Goal: Entertainment & Leisure: Consume media (video, audio)

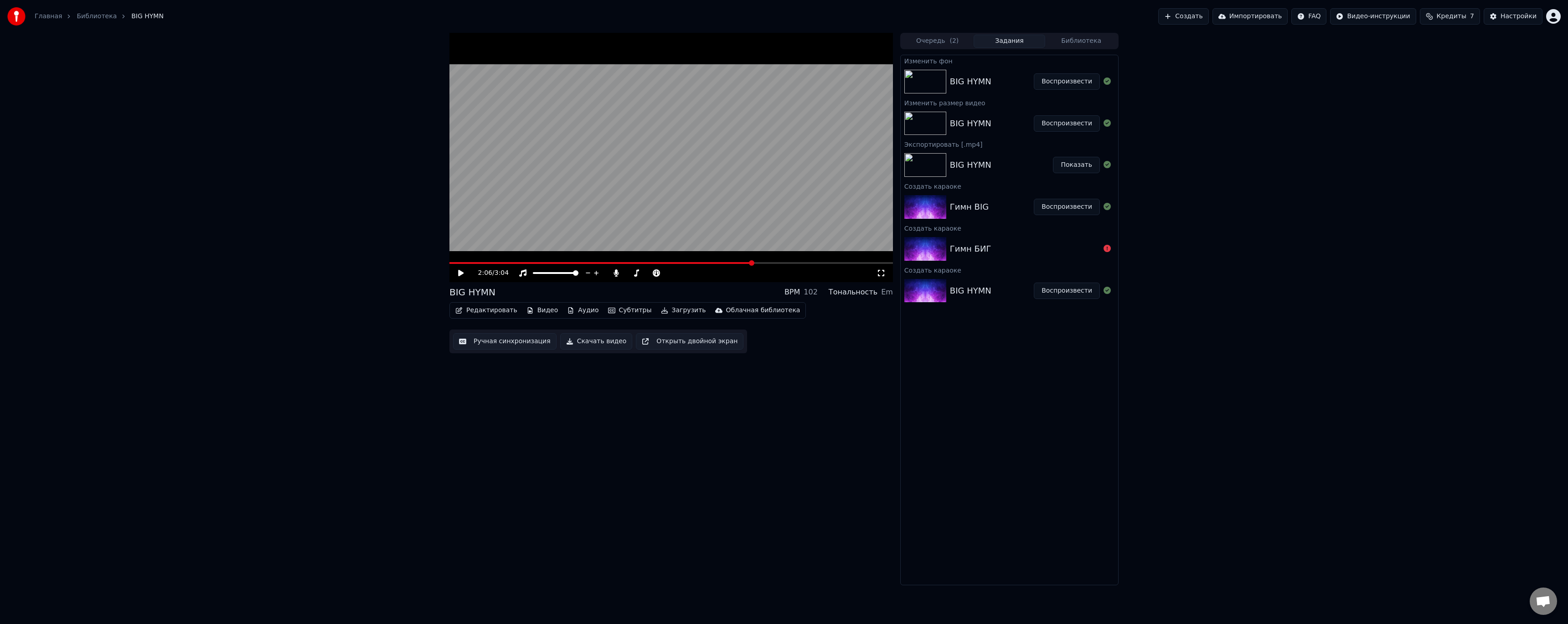
click at [1073, 84] on button "Воспроизвести" at bounding box center [1066, 82] width 66 height 16
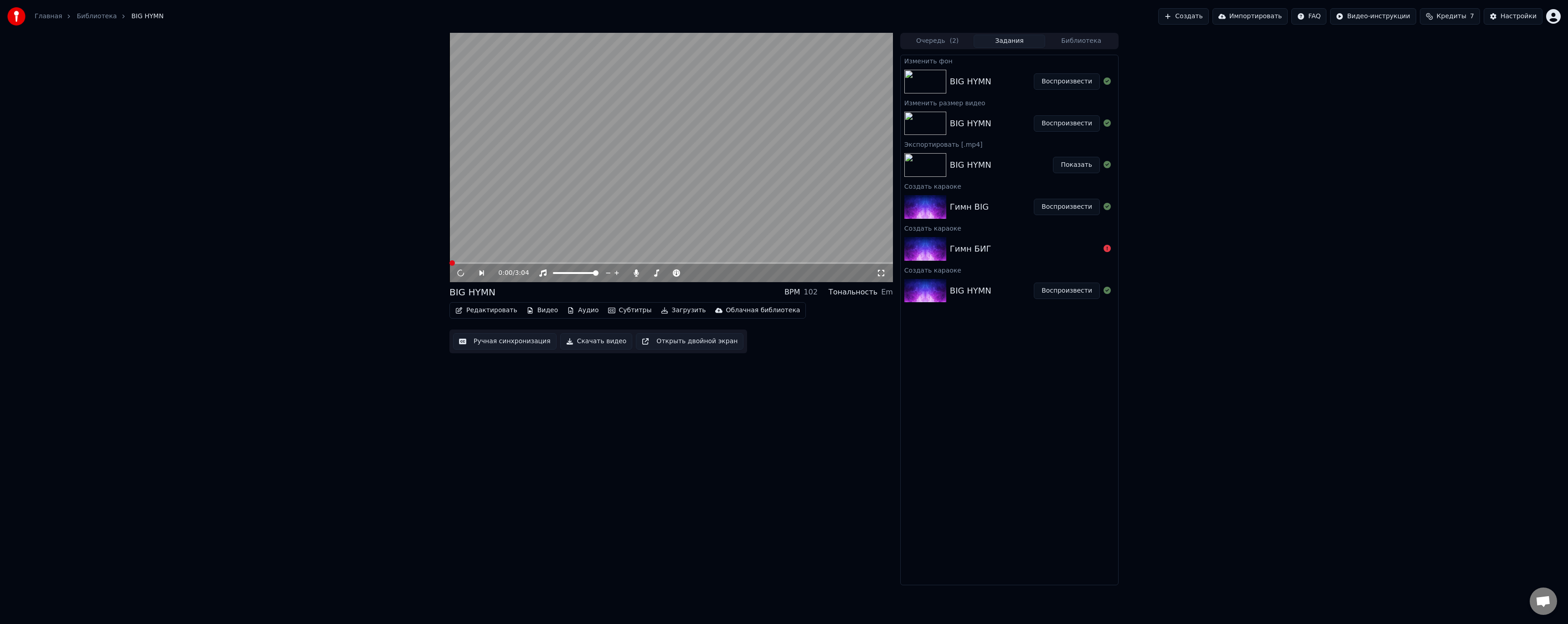
click at [862, 262] on video at bounding box center [671, 158] width 444 height 250
click at [865, 262] on span at bounding box center [671, 263] width 444 height 2
click at [877, 264] on div "2:53 / 3:04" at bounding box center [671, 273] width 444 height 18
click at [878, 263] on span at bounding box center [671, 263] width 444 height 2
click at [693, 224] on video at bounding box center [671, 158] width 444 height 250
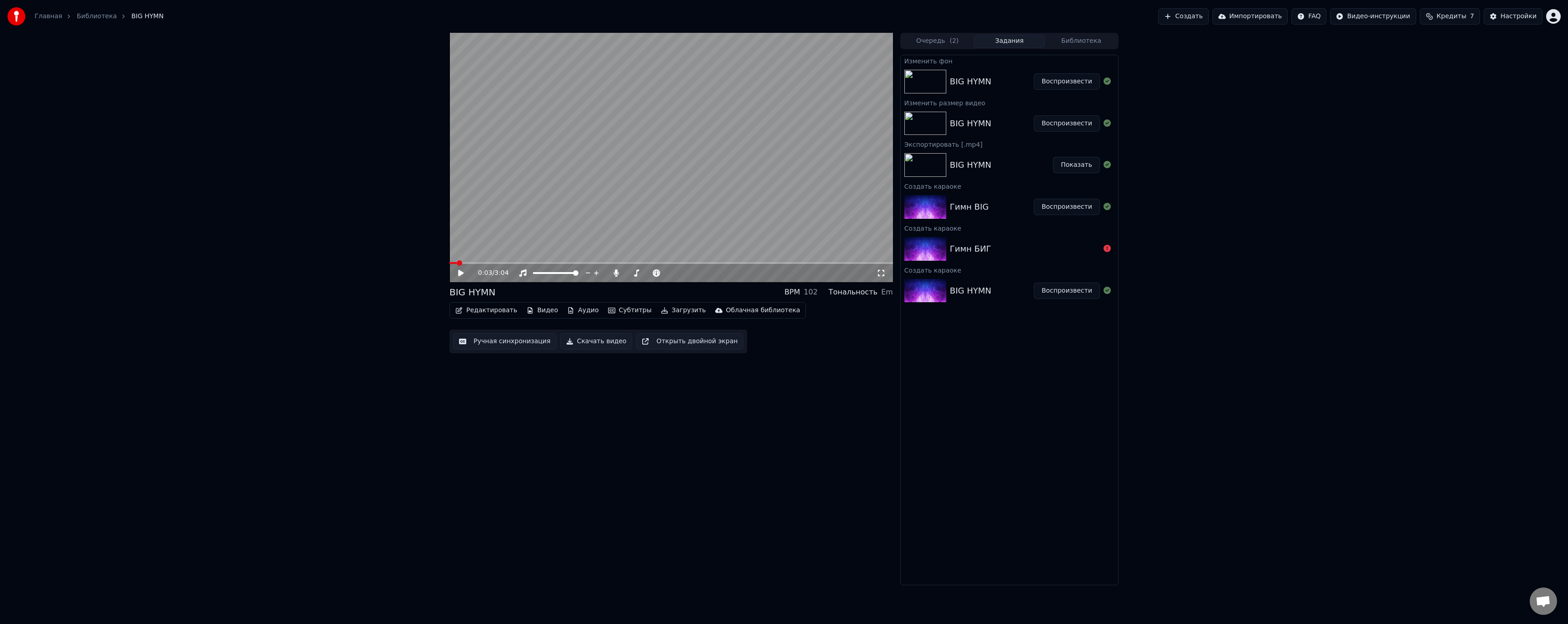
click at [531, 310] on button "Видео" at bounding box center [542, 310] width 39 height 13
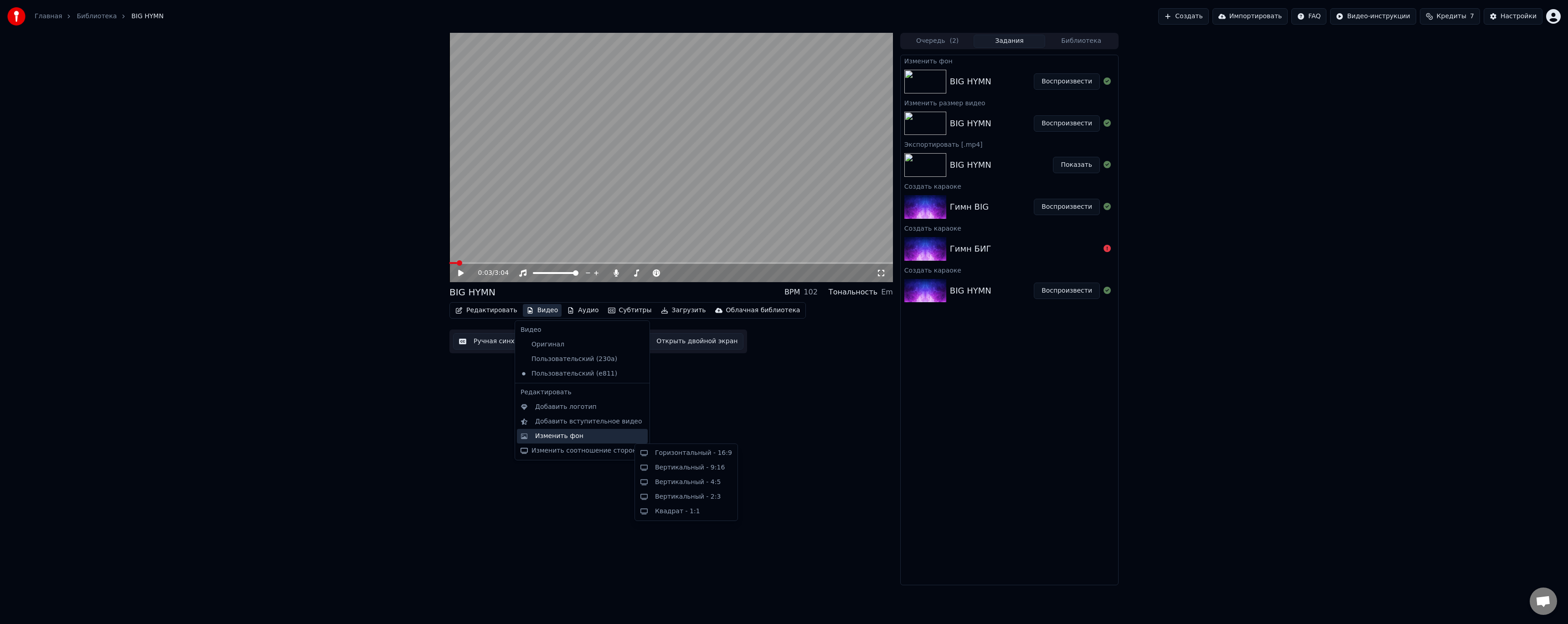
click at [584, 441] on div "Изменить фон" at bounding box center [582, 436] width 131 height 15
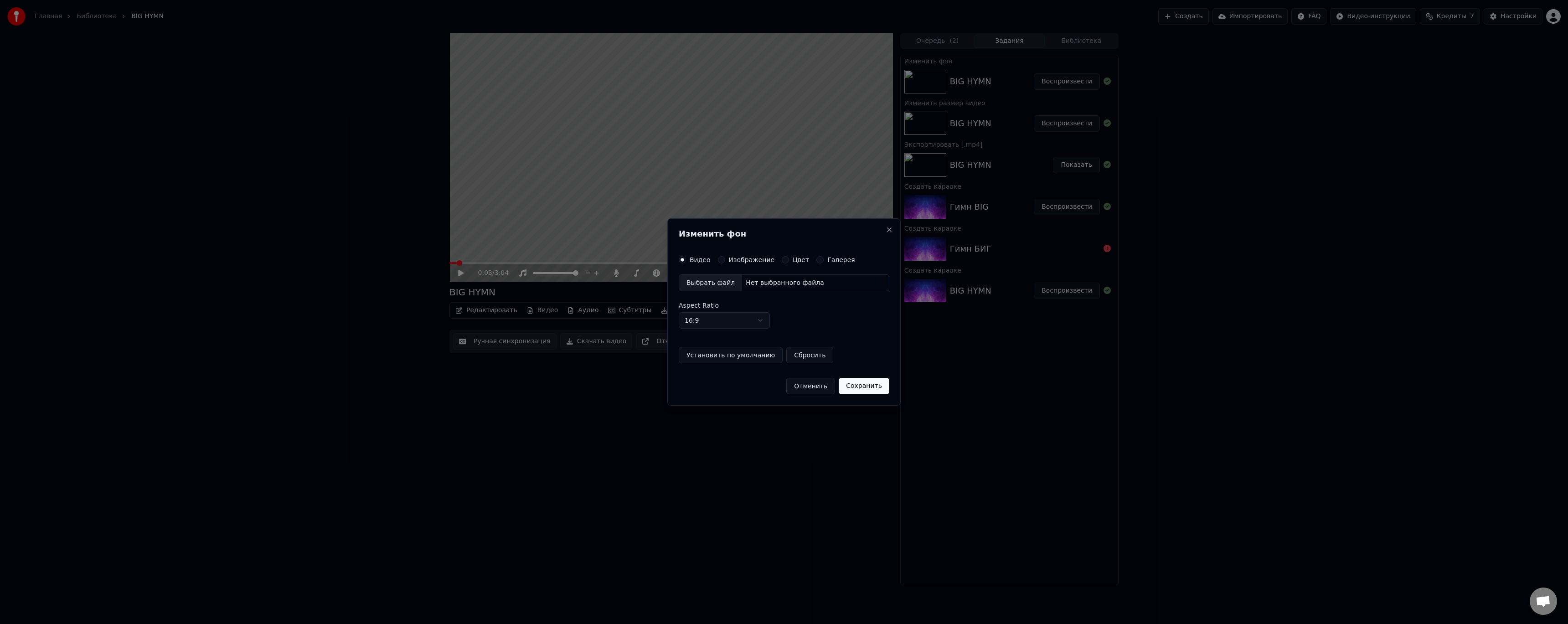
click at [719, 278] on div "Выбрать файл" at bounding box center [710, 283] width 63 height 16
click at [866, 385] on button "Сохранить" at bounding box center [868, 386] width 51 height 16
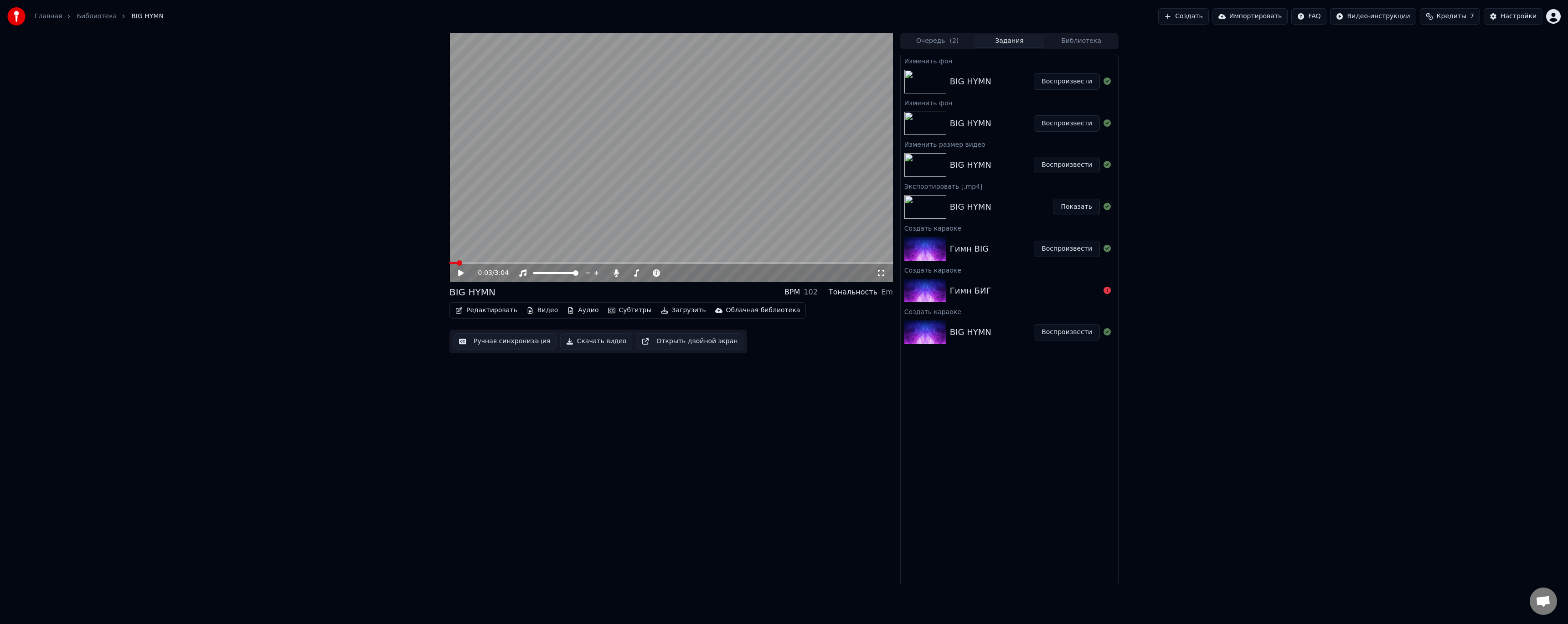
drag, startPoint x: 746, startPoint y: 295, endPoint x: 743, endPoint y: 310, distance: 15.3
click at [745, 301] on div "BIG HYMN BPM 102 Тональность Em Редактировать Видео Аудио Субтитры Загрузить Об…" at bounding box center [671, 320] width 444 height 68
click at [455, 262] on span at bounding box center [671, 263] width 444 height 2
click at [458, 270] on icon at bounding box center [467, 273] width 21 height 7
click at [639, 261] on video at bounding box center [671, 158] width 444 height 250
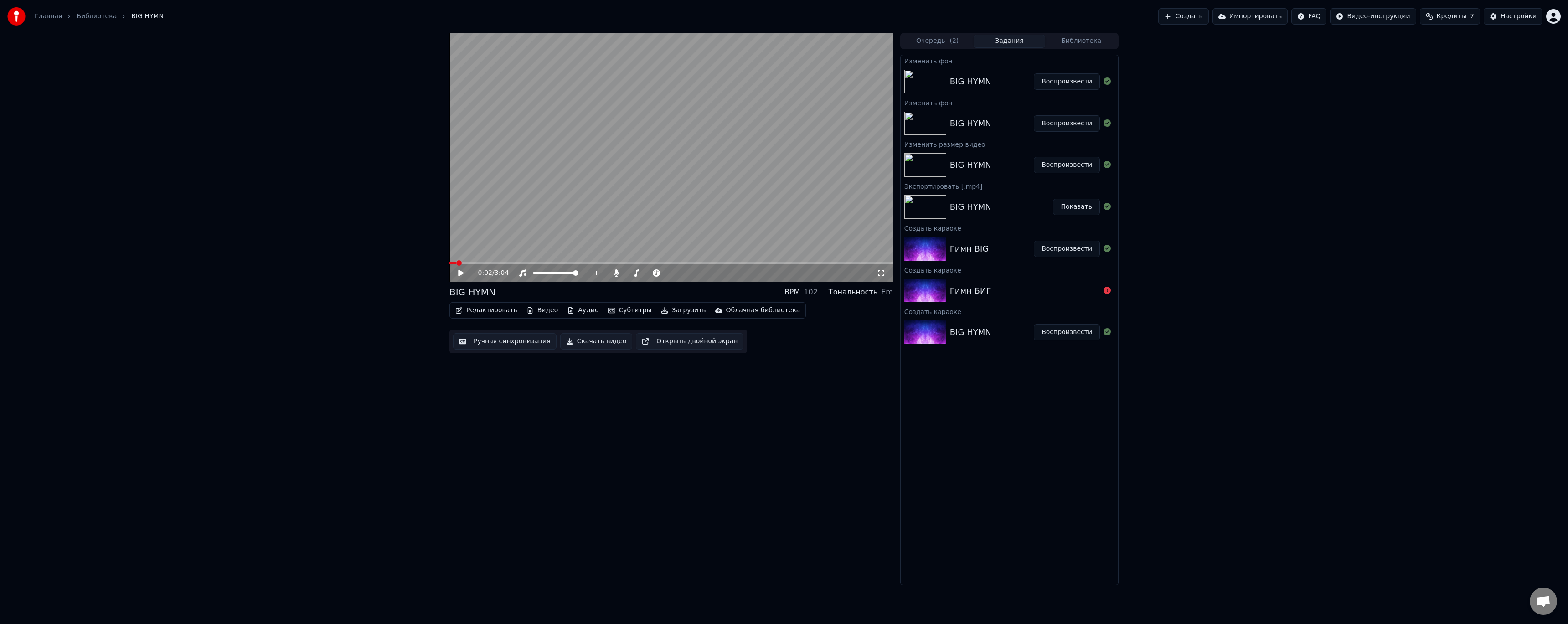
click at [659, 262] on span at bounding box center [671, 263] width 444 height 2
click at [503, 262] on span at bounding box center [556, 263] width 213 height 2
click at [832, 264] on span at bounding box center [671, 263] width 444 height 2
click at [874, 261] on video at bounding box center [671, 158] width 444 height 250
click at [874, 264] on span at bounding box center [671, 263] width 444 height 2
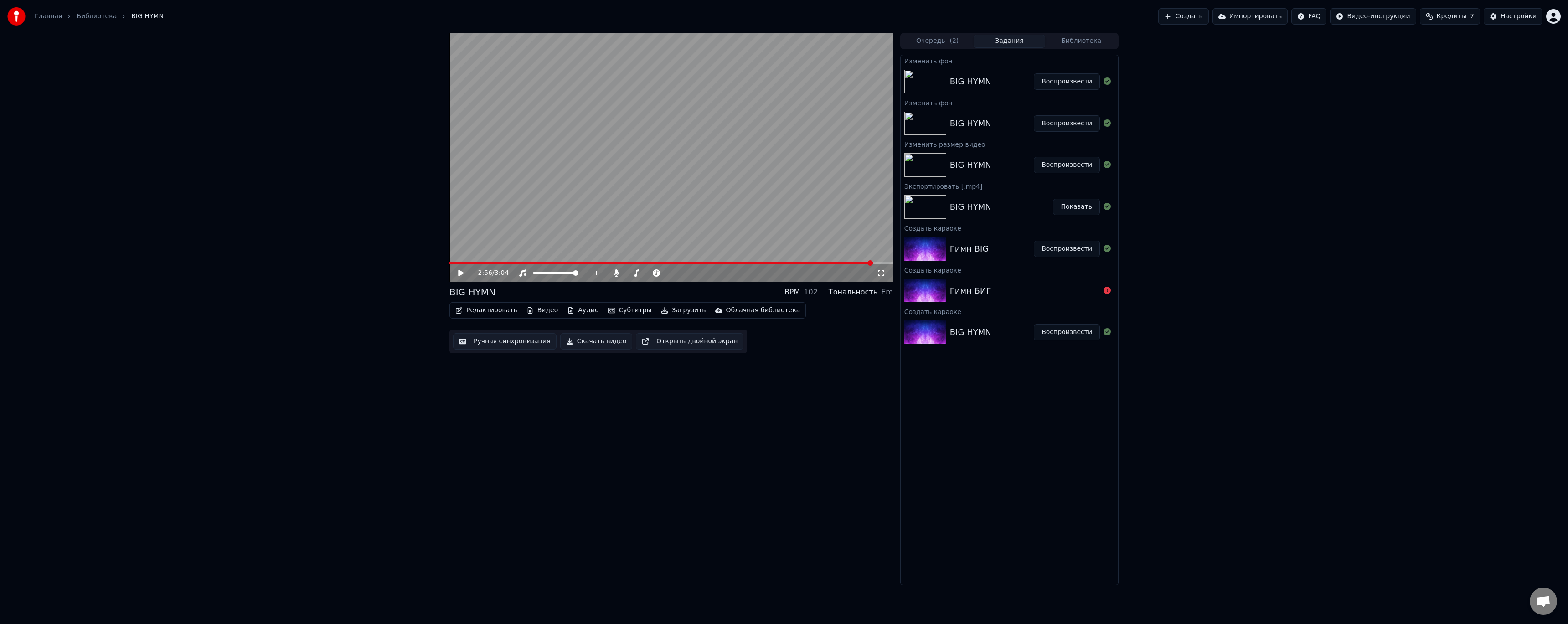
click at [1046, 88] on button "Воспроизвести" at bounding box center [1066, 82] width 66 height 16
click at [1054, 82] on button "Воспроизвести" at bounding box center [1066, 82] width 66 height 16
click at [486, 262] on span at bounding box center [671, 263] width 444 height 2
click at [548, 261] on video at bounding box center [671, 158] width 444 height 250
click at [669, 261] on video at bounding box center [671, 158] width 444 height 250
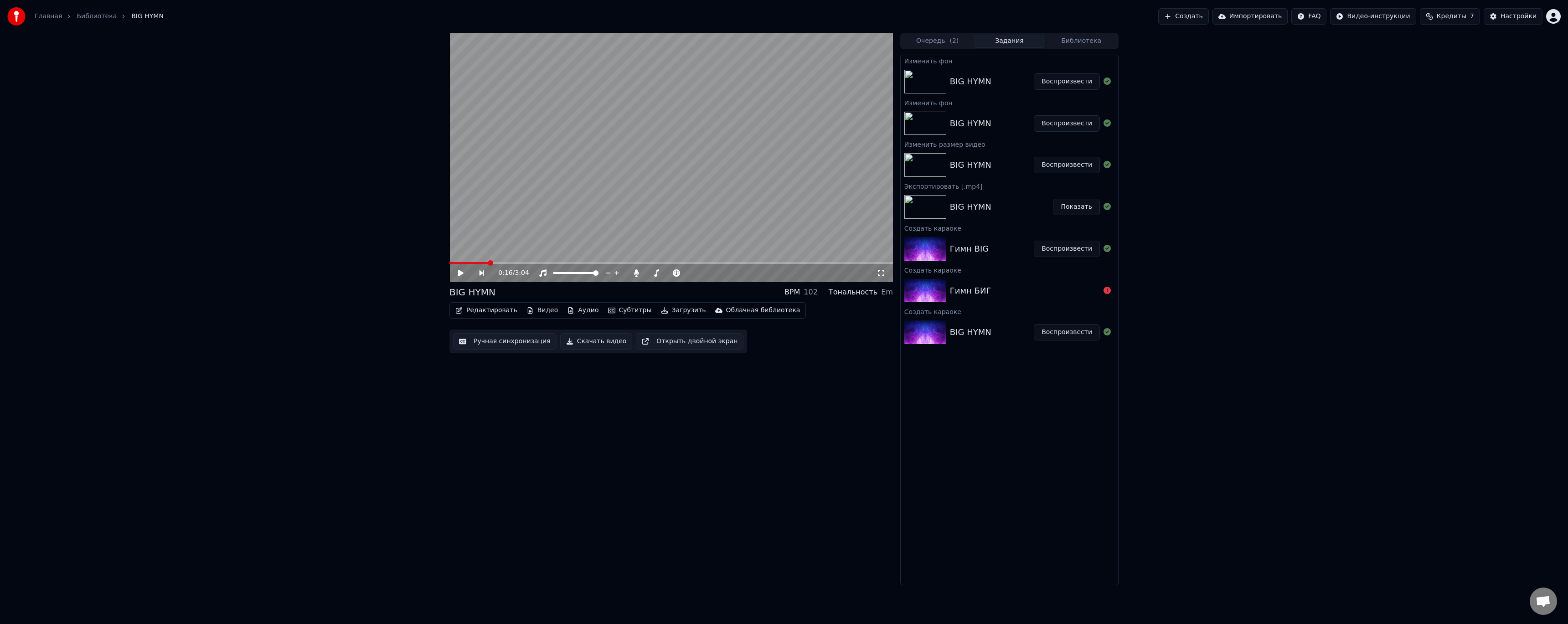
click at [718, 262] on video at bounding box center [671, 158] width 444 height 250
click at [725, 264] on span at bounding box center [671, 263] width 444 height 2
click at [1068, 125] on button "Воспроизвести" at bounding box center [1066, 123] width 66 height 16
click at [742, 261] on video at bounding box center [671, 158] width 444 height 250
click at [740, 264] on span at bounding box center [671, 263] width 444 height 2
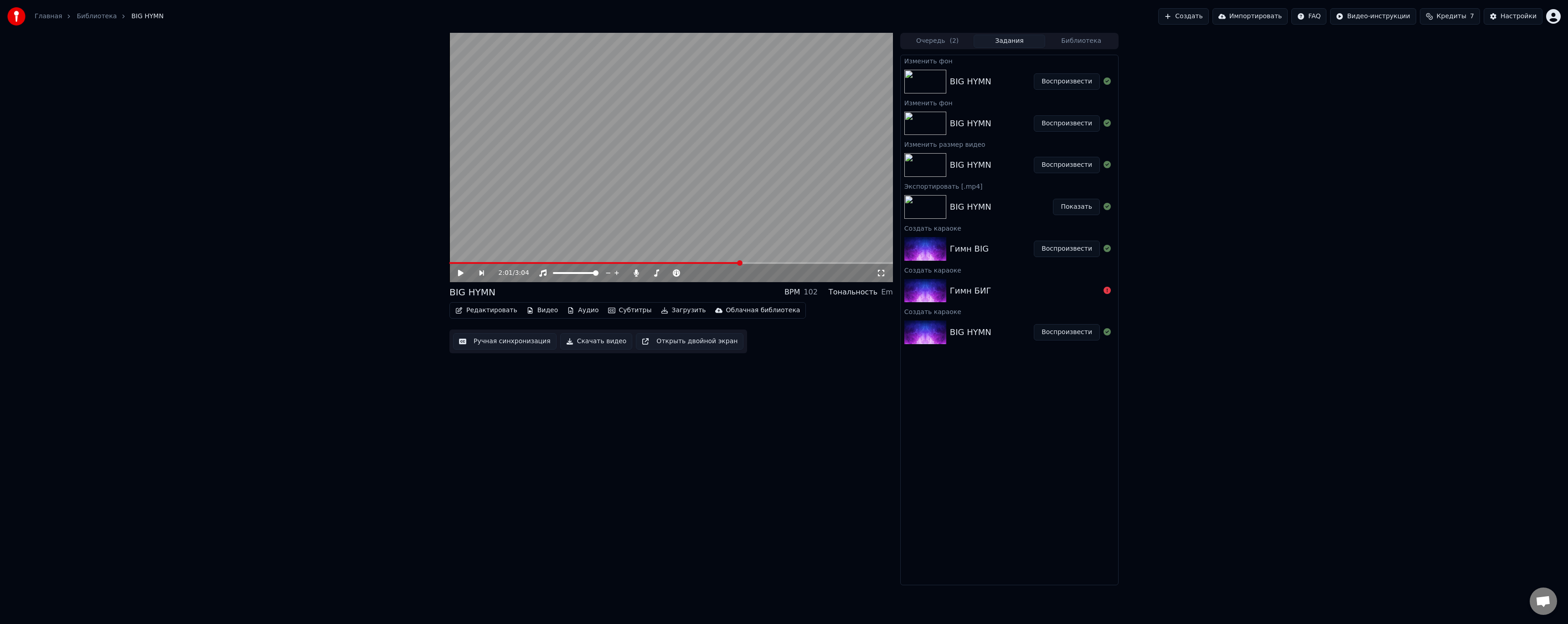
click at [830, 209] on video at bounding box center [671, 158] width 444 height 250
click at [851, 264] on div "2:01 / 3:04" at bounding box center [671, 273] width 444 height 18
click at [754, 262] on span at bounding box center [671, 263] width 444 height 2
click at [774, 262] on video at bounding box center [671, 158] width 444 height 250
click at [849, 262] on span at bounding box center [671, 263] width 444 height 2
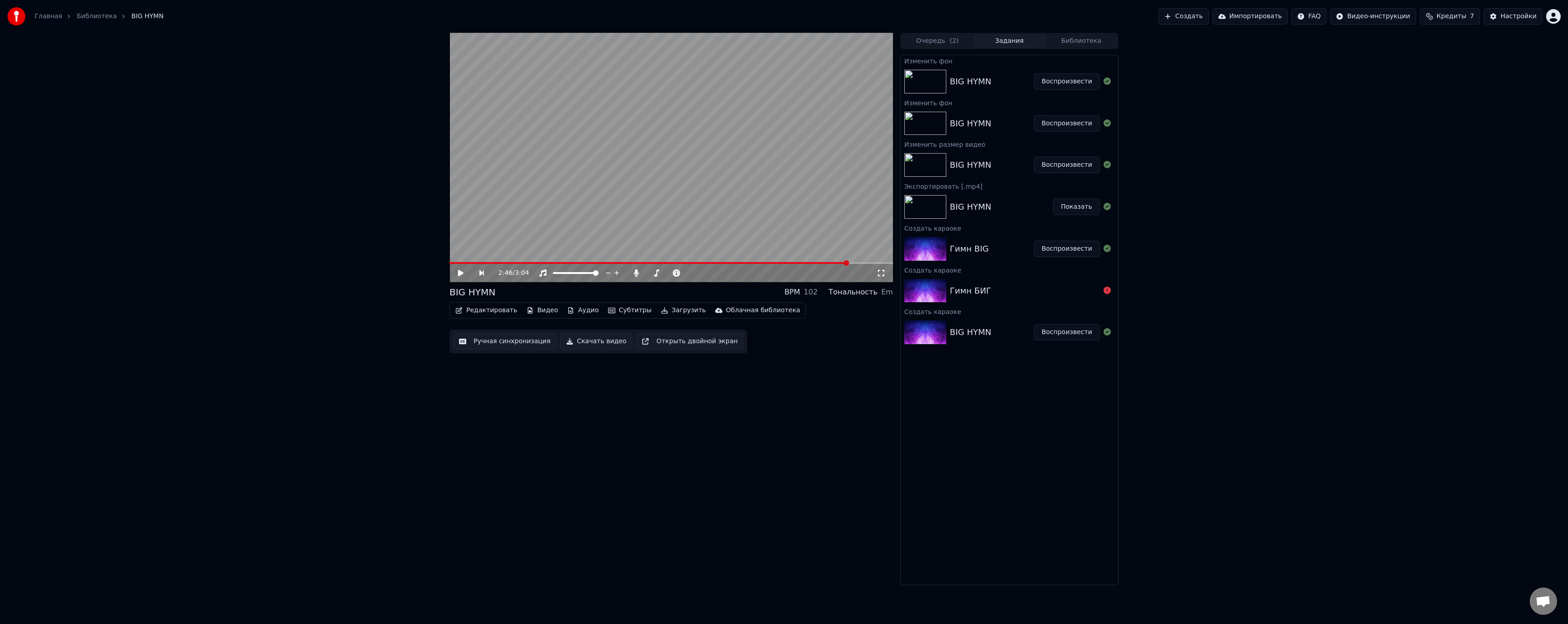
click at [768, 194] on video at bounding box center [671, 158] width 444 height 250
click at [1069, 249] on button "Воспроизвести" at bounding box center [1066, 248] width 66 height 16
click at [774, 262] on video at bounding box center [671, 158] width 444 height 250
click at [774, 264] on div "0:00 / 3:04" at bounding box center [671, 273] width 444 height 18
click at [774, 262] on span at bounding box center [671, 263] width 444 height 2
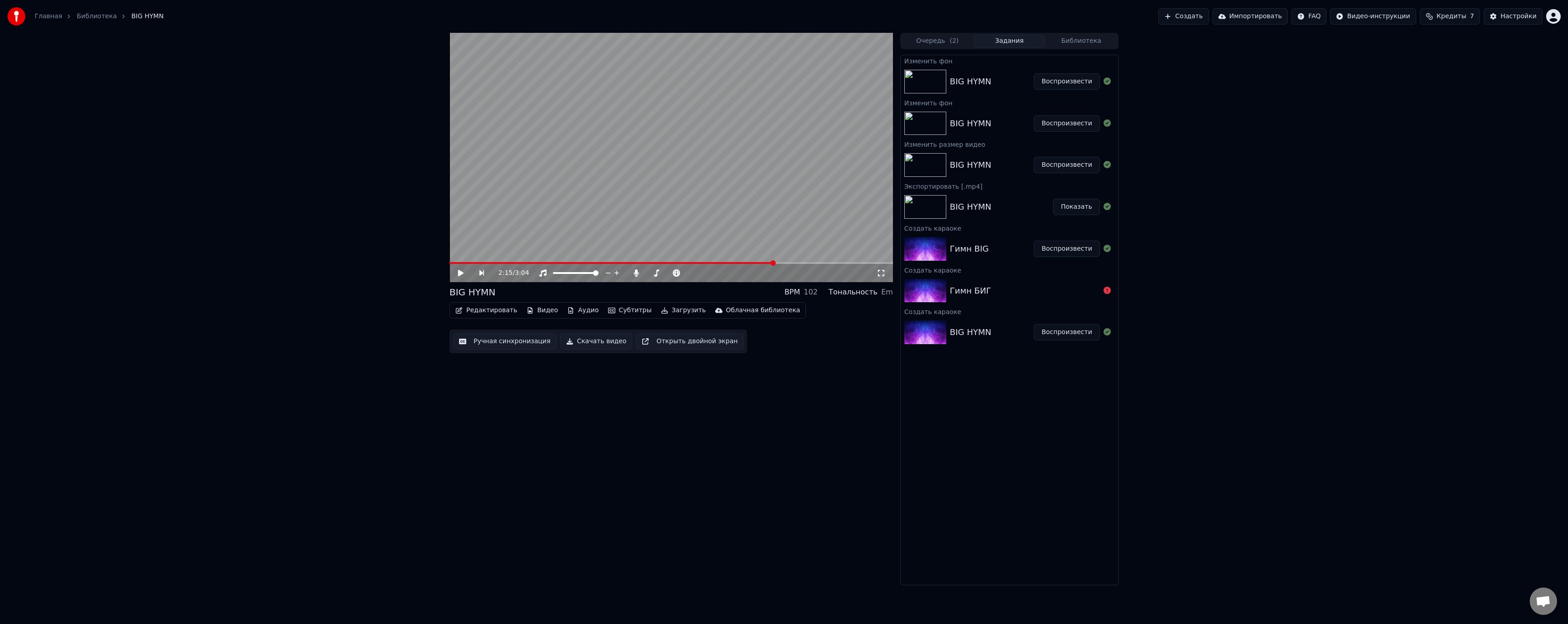
click at [786, 225] on video at bounding box center [671, 158] width 444 height 250
click at [754, 262] on span at bounding box center [613, 263] width 327 height 2
click at [1070, 83] on button "Воспроизвести" at bounding box center [1066, 82] width 66 height 16
click at [734, 264] on span at bounding box center [671, 263] width 444 height 2
click at [722, 262] on span at bounding box center [595, 263] width 292 height 2
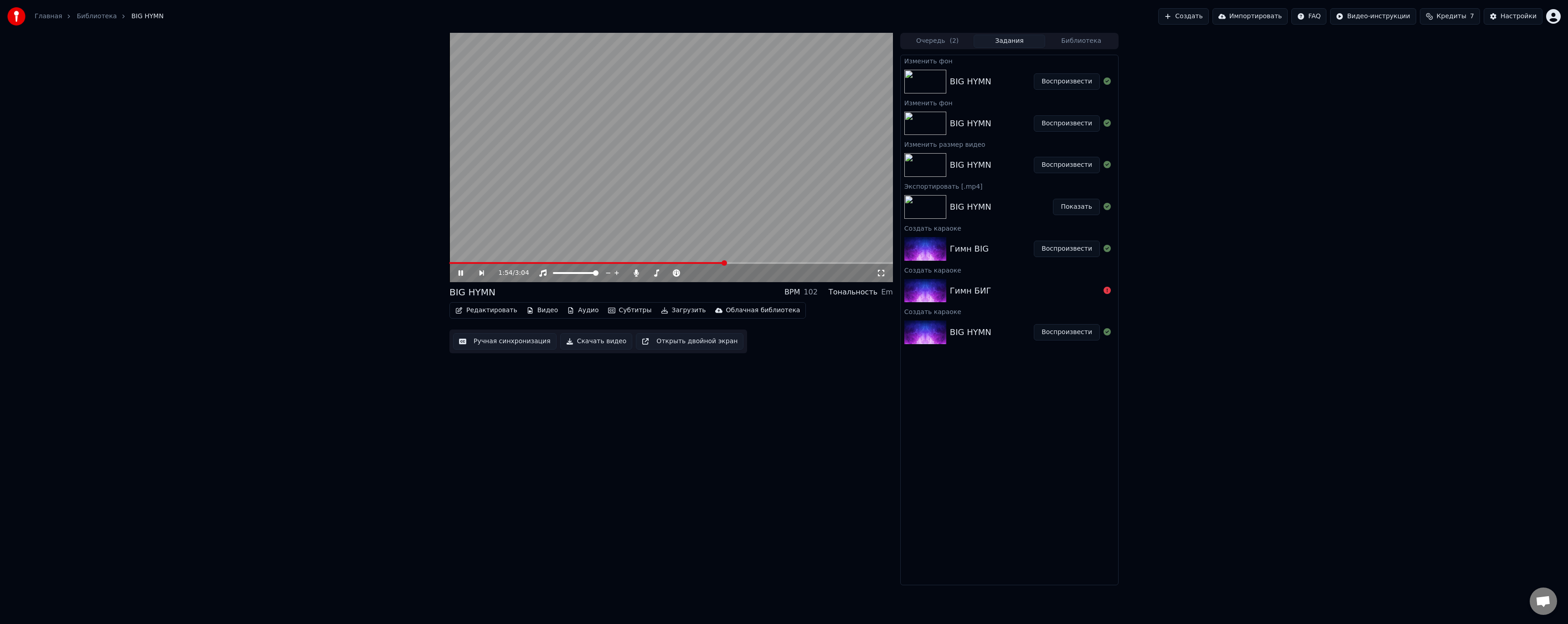
click at [782, 261] on video at bounding box center [671, 158] width 444 height 250
click at [863, 264] on span at bounding box center [671, 263] width 444 height 2
click at [843, 237] on video at bounding box center [671, 158] width 444 height 250
click at [527, 264] on span at bounding box center [662, 263] width 427 height 2
click at [645, 262] on span at bounding box center [671, 263] width 444 height 2
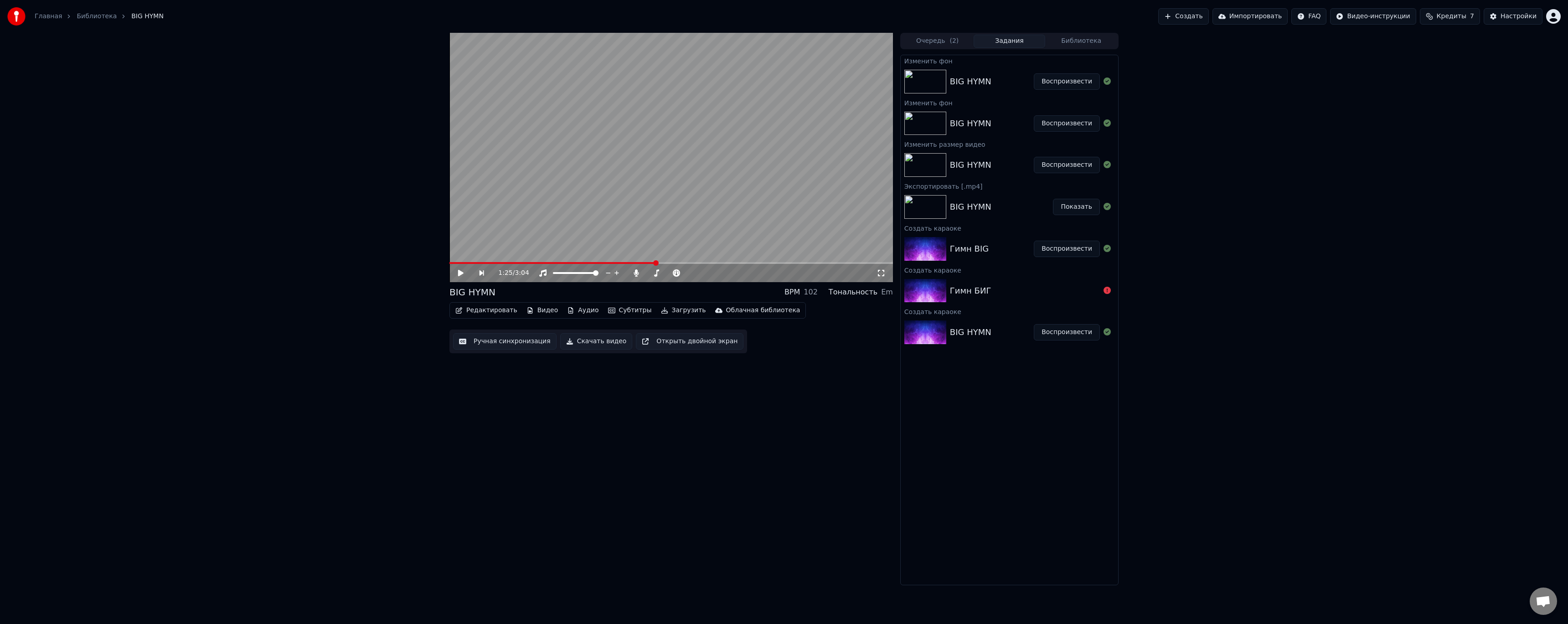
click at [1060, 249] on button "Воспроизвести" at bounding box center [1066, 248] width 66 height 16
click at [589, 262] on video at bounding box center [671, 158] width 444 height 250
click at [594, 264] on span at bounding box center [671, 263] width 444 height 2
click at [605, 263] on span at bounding box center [671, 263] width 444 height 2
click at [618, 262] on span at bounding box center [671, 263] width 444 height 2
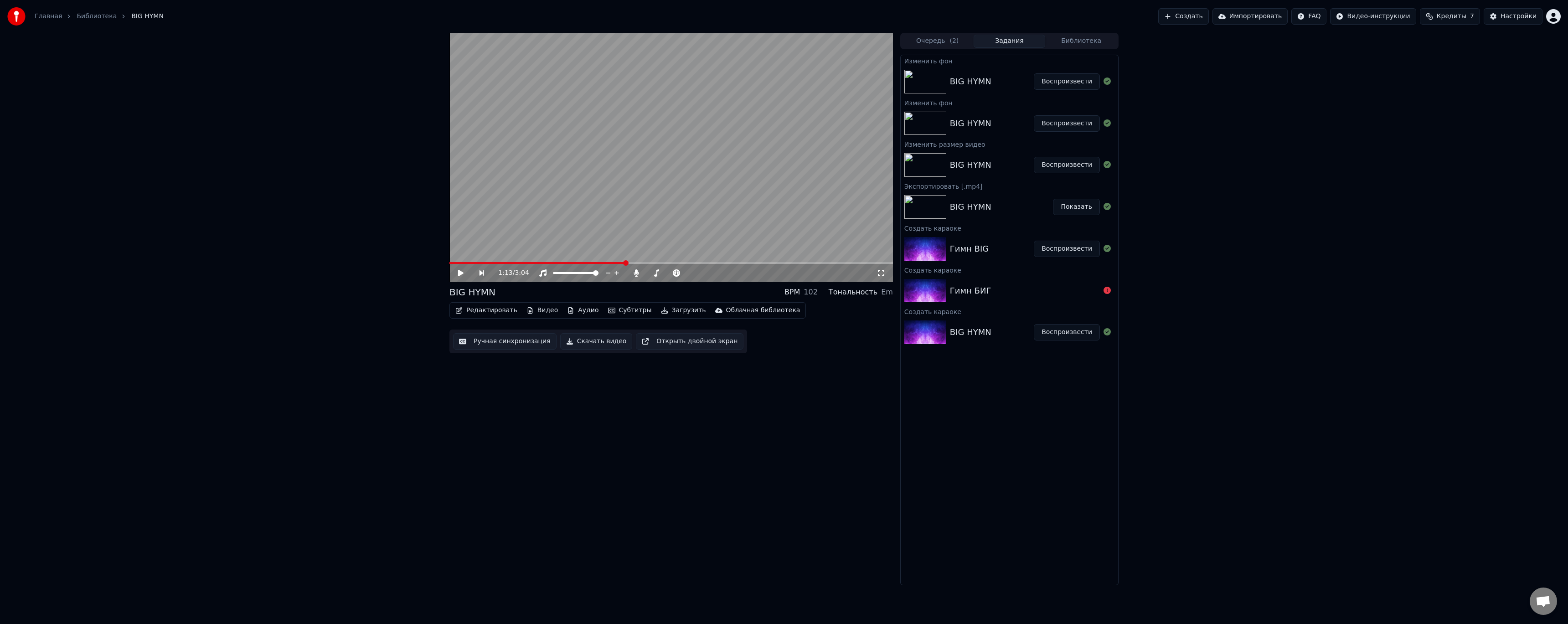
click at [626, 262] on span at bounding box center [671, 263] width 444 height 2
click at [636, 263] on span at bounding box center [671, 263] width 444 height 2
click at [644, 262] on span at bounding box center [671, 263] width 444 height 2
click at [647, 262] on span at bounding box center [644, 263] width 5 height 5
click at [659, 238] on video at bounding box center [671, 158] width 444 height 250
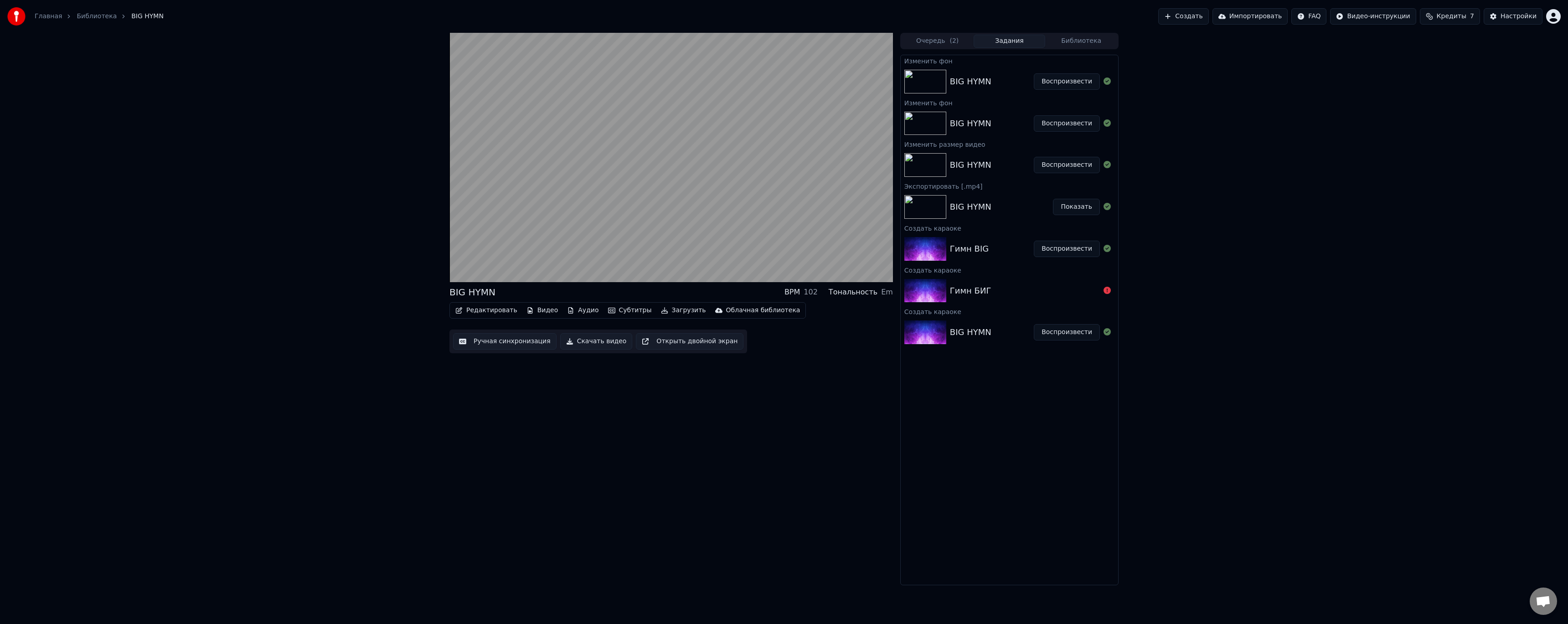
click at [1064, 80] on button "Воспроизвести" at bounding box center [1066, 82] width 66 height 16
click at [608, 262] on span at bounding box center [671, 263] width 444 height 2
click at [620, 262] on video at bounding box center [671, 158] width 444 height 250
click at [621, 262] on span at bounding box center [671, 263] width 444 height 2
click at [629, 264] on span at bounding box center [671, 263] width 444 height 2
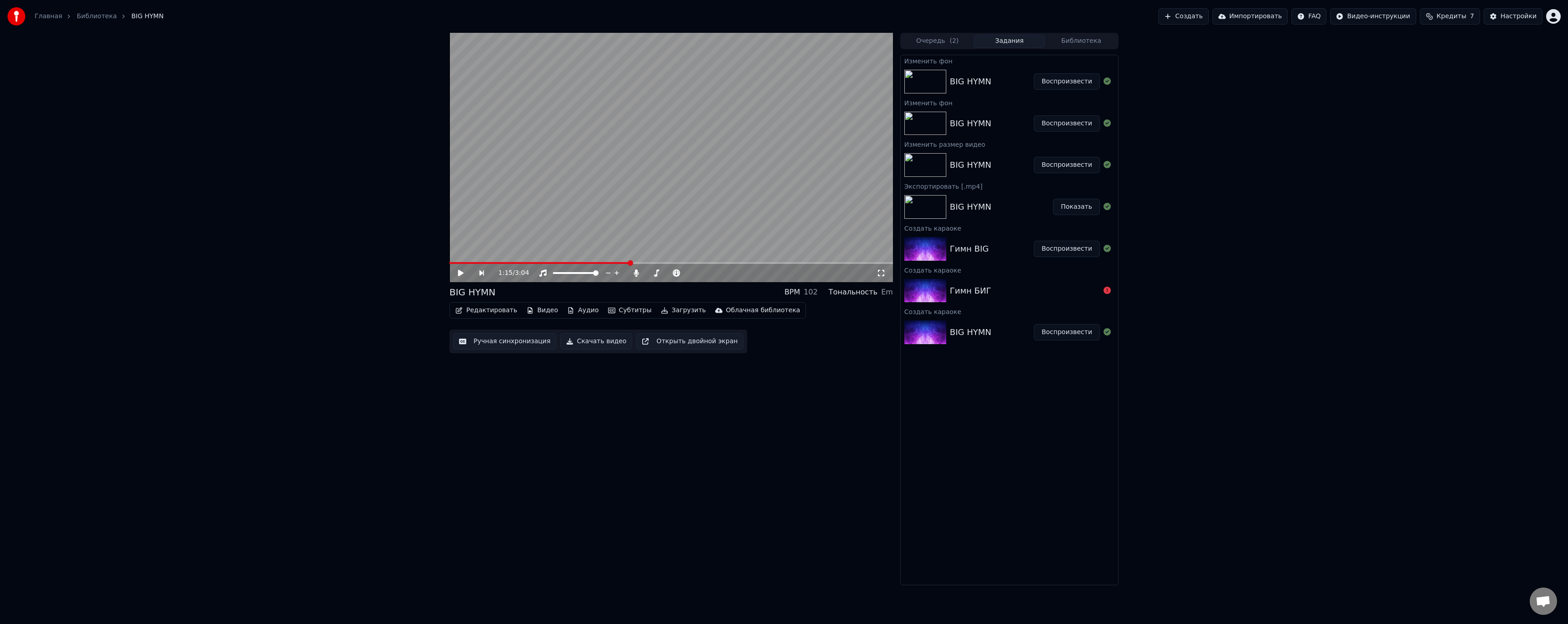
click at [639, 264] on div "1:15 / 3:04" at bounding box center [671, 273] width 444 height 18
click at [648, 265] on div "1:15 / 3:04" at bounding box center [671, 273] width 444 height 18
click at [647, 264] on span at bounding box center [671, 263] width 444 height 2
click at [654, 262] on span at bounding box center [671, 263] width 444 height 2
click at [861, 264] on span at bounding box center [671, 263] width 444 height 2
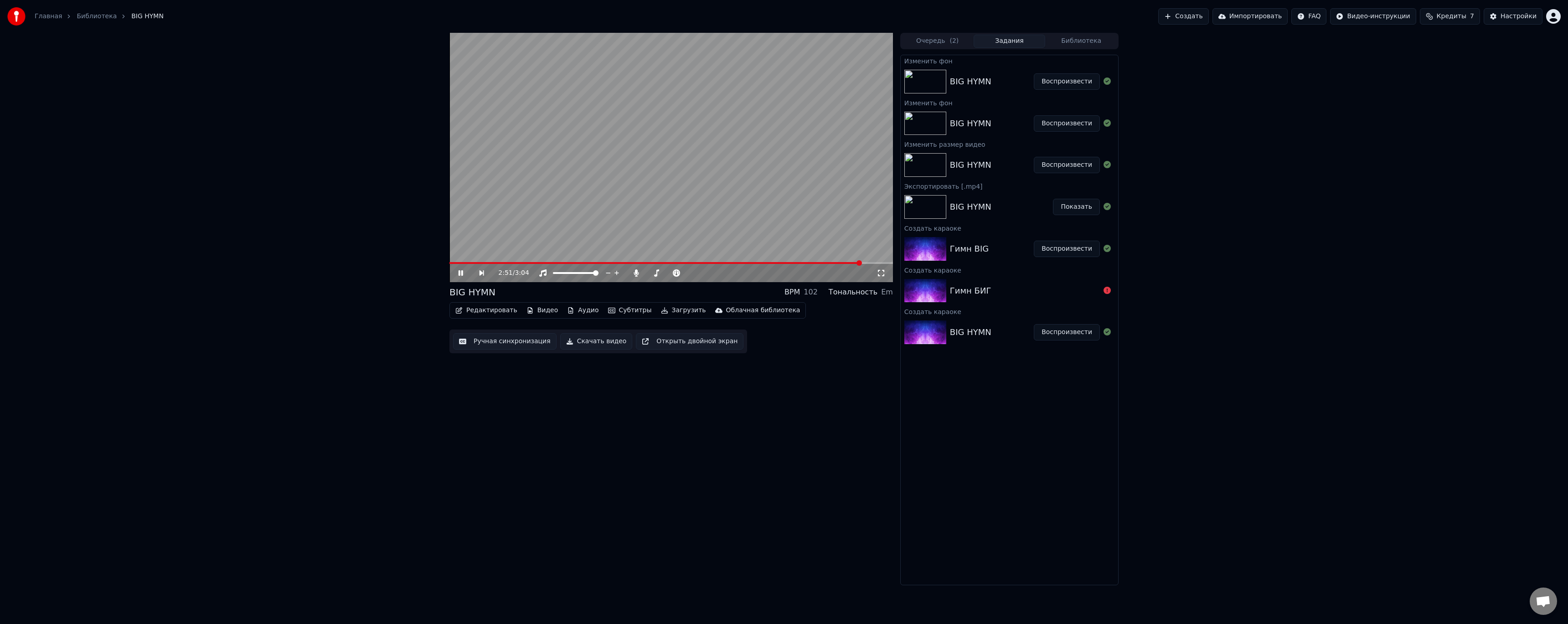
click at [874, 262] on span at bounding box center [671, 263] width 444 height 2
click at [836, 263] on span at bounding box center [661, 263] width 424 height 2
click at [786, 262] on span at bounding box center [617, 263] width 337 height 2
click at [796, 261] on video at bounding box center [671, 158] width 444 height 250
click at [799, 263] on span at bounding box center [671, 263] width 444 height 2
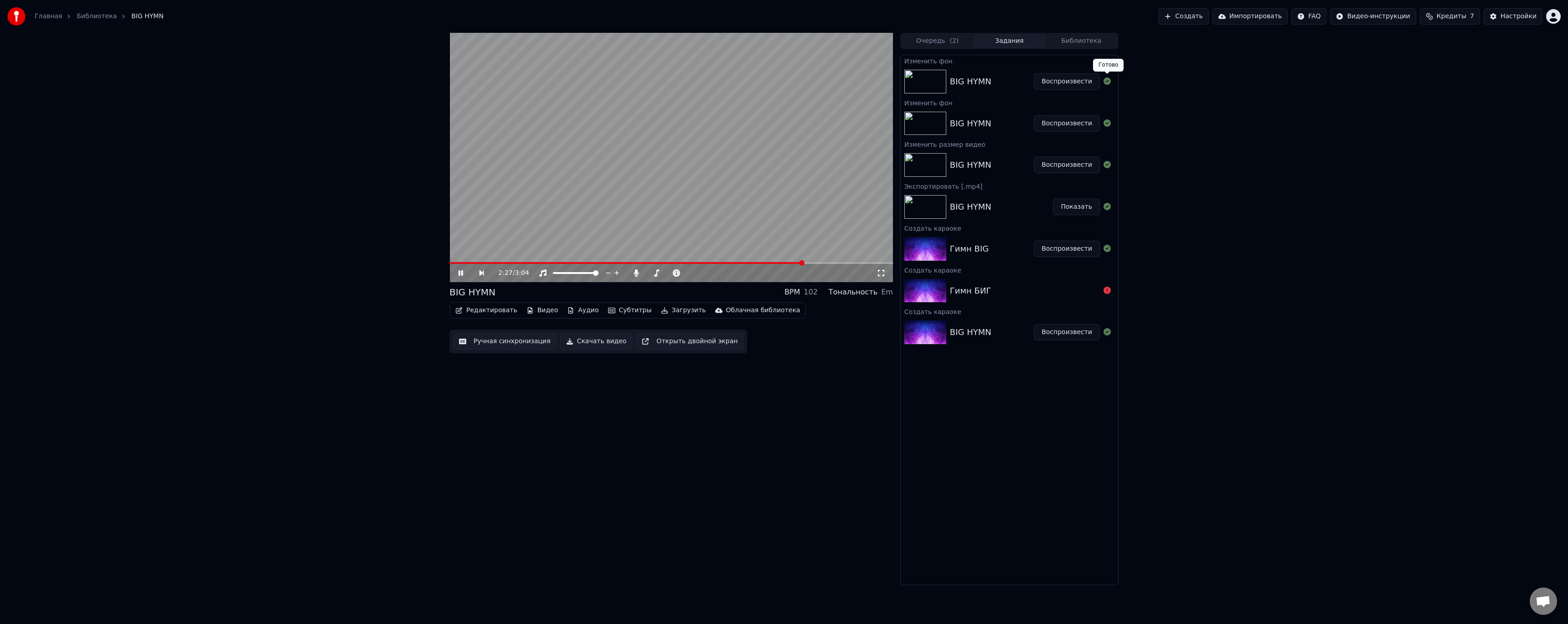
click at [1059, 84] on button "Воспроизвести" at bounding box center [1066, 82] width 66 height 16
click at [1034, 74] on button "Воспроизвести" at bounding box center [1066, 82] width 66 height 16
click at [542, 310] on button "Видео" at bounding box center [542, 310] width 39 height 13
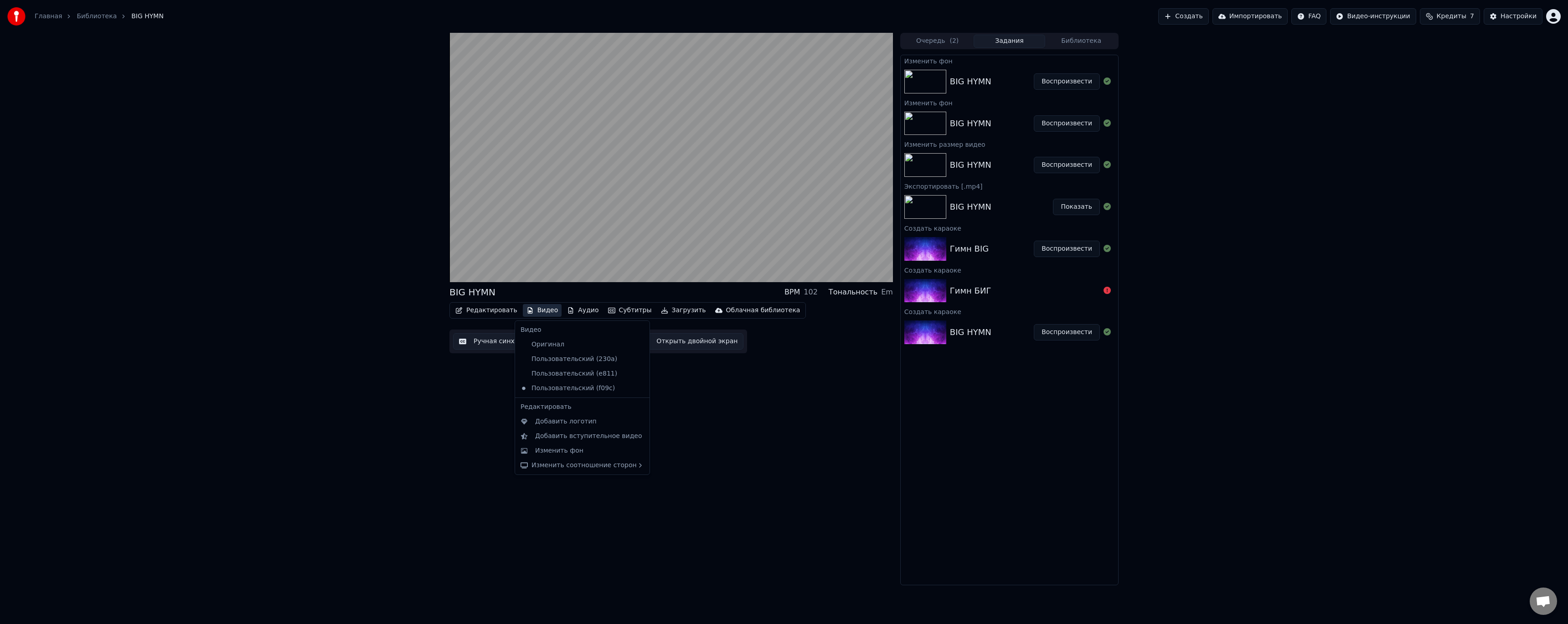
click at [638, 375] on icon at bounding box center [643, 374] width 10 height 7
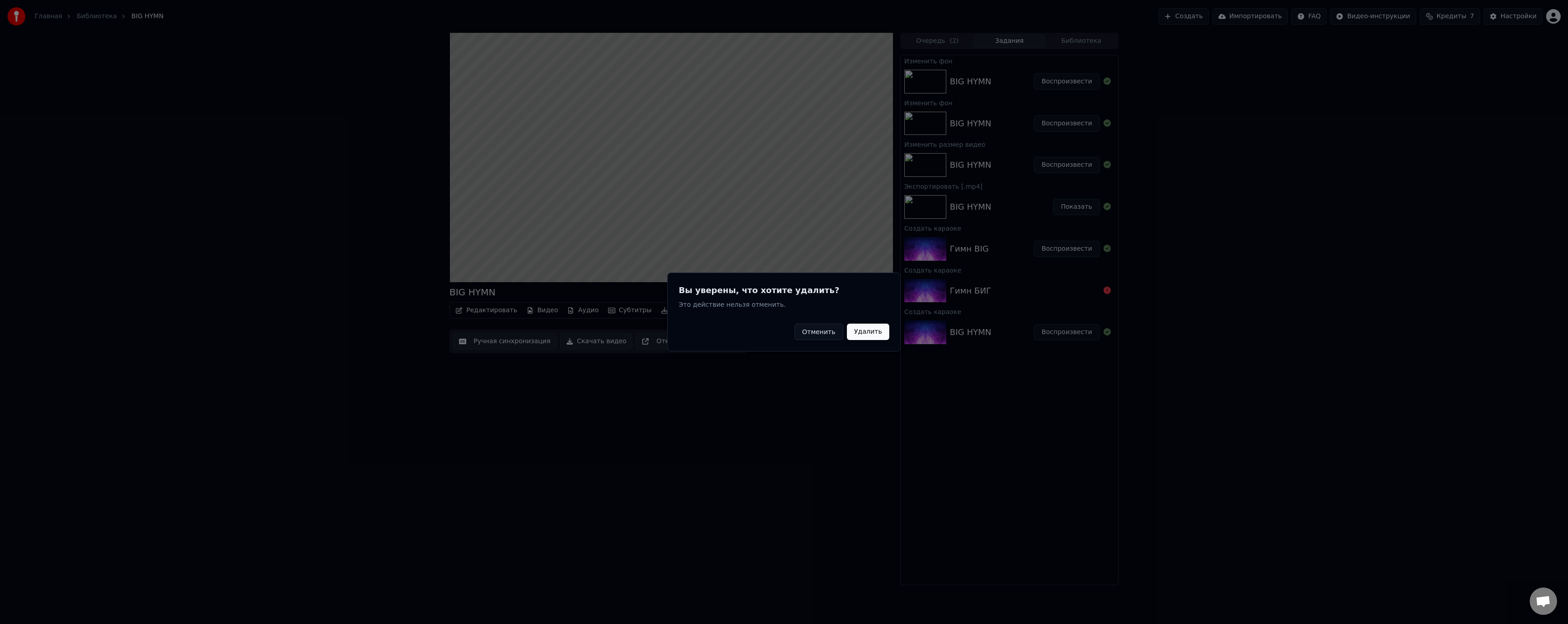
click at [861, 329] on button "Удалить" at bounding box center [868, 332] width 43 height 16
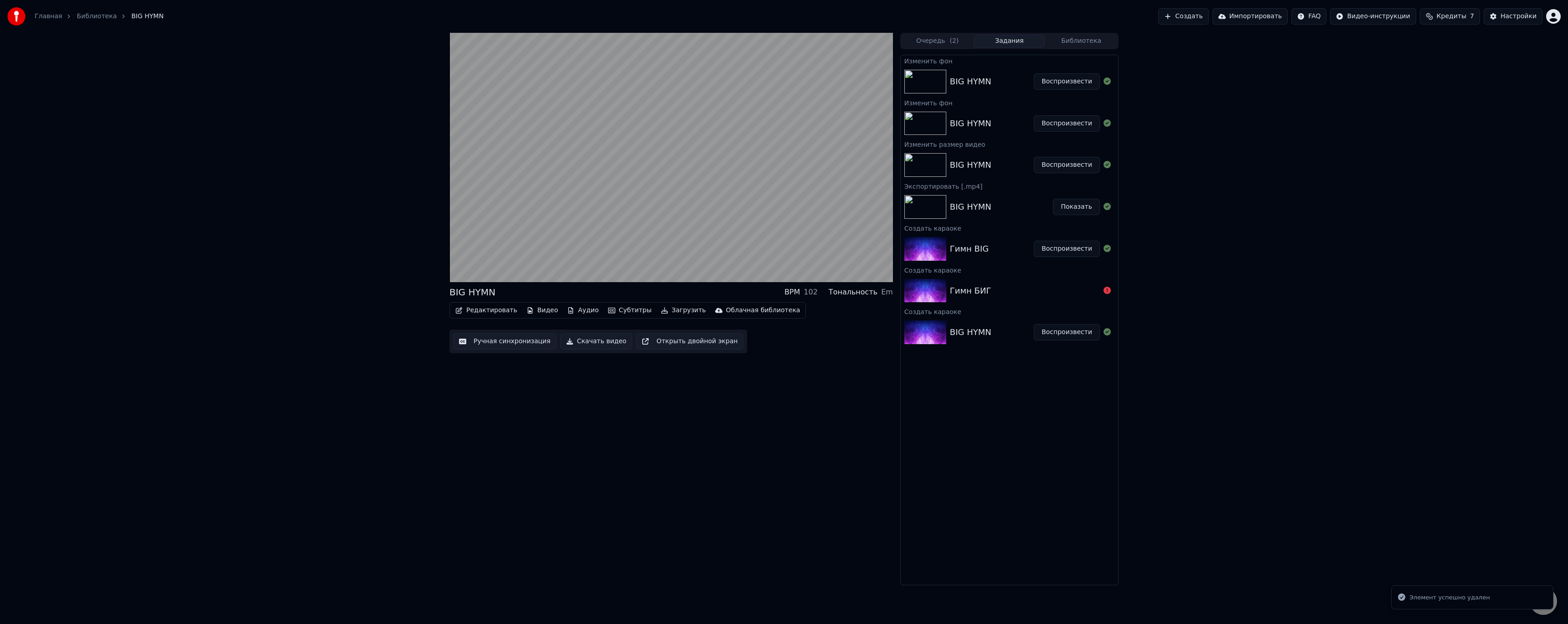
click at [542, 311] on button "Видео" at bounding box center [542, 310] width 39 height 13
click at [638, 360] on icon at bounding box center [643, 359] width 10 height 7
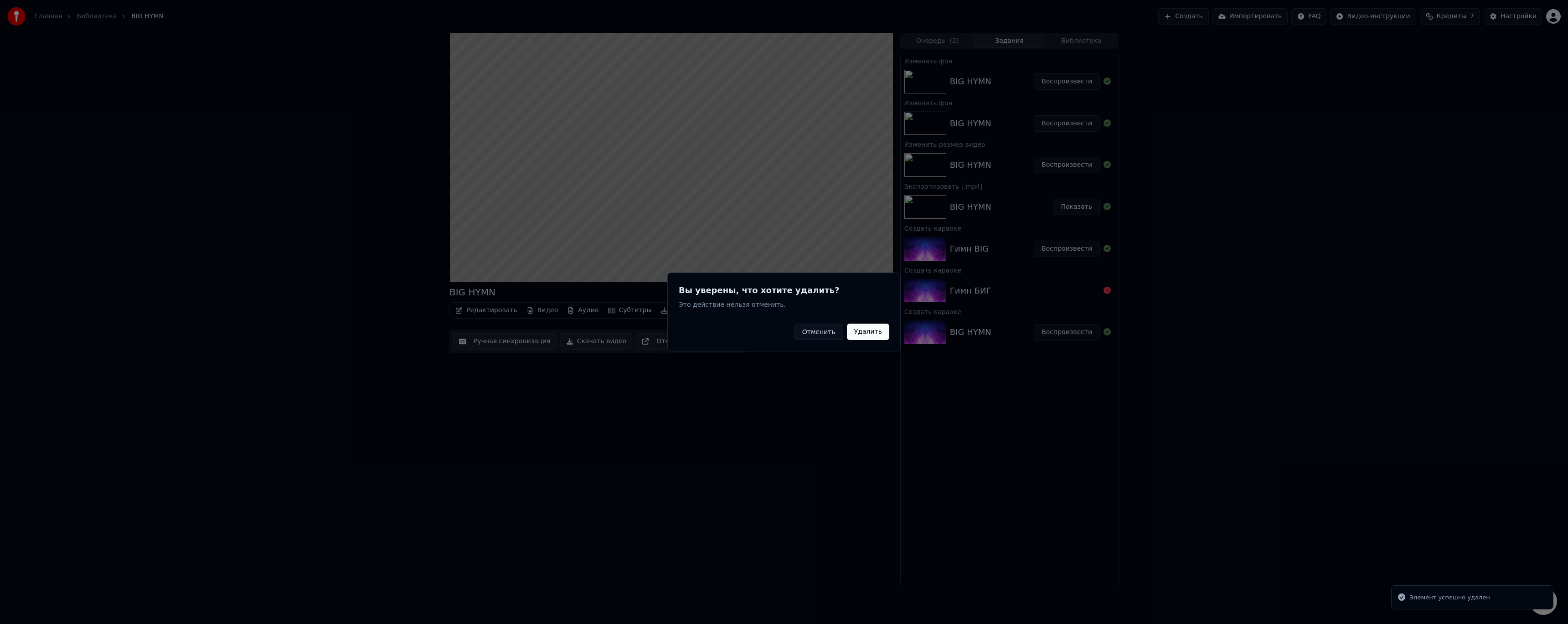
click at [877, 334] on button "Удалить" at bounding box center [868, 332] width 43 height 16
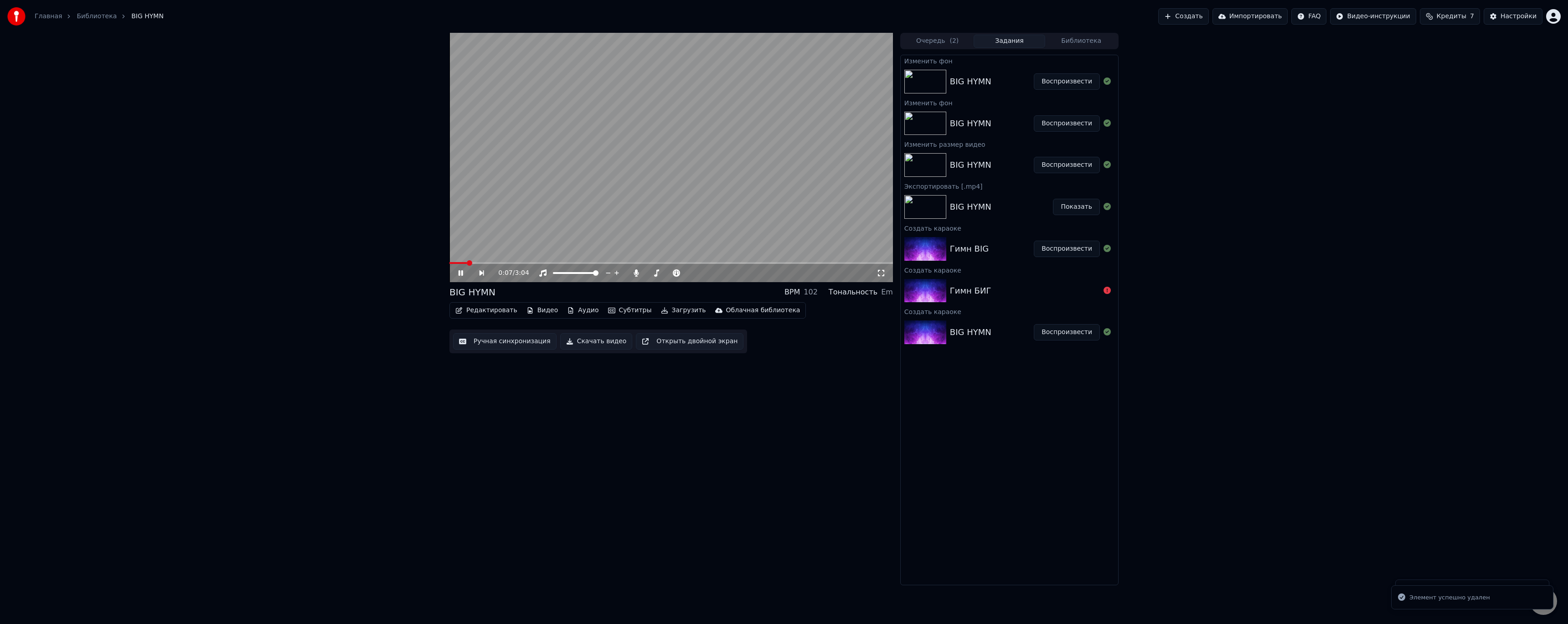
drag, startPoint x: 502, startPoint y: 262, endPoint x: 429, endPoint y: 262, distance: 73.0
click at [429, 262] on div "0:07 / 3:04 BIG HYMN BPM 102 Тональность Em Редактировать Видео Аудио Субтитры …" at bounding box center [784, 309] width 1568 height 553
click at [453, 262] on span at bounding box center [452, 263] width 5 height 2
click at [779, 369] on div "0:03 / 3:04 BIG HYMN BPM 102 Тональность Em Редактировать Видео Аудио Субтитры …" at bounding box center [671, 309] width 444 height 553
click at [536, 310] on button "Видео" at bounding box center [542, 310] width 39 height 13
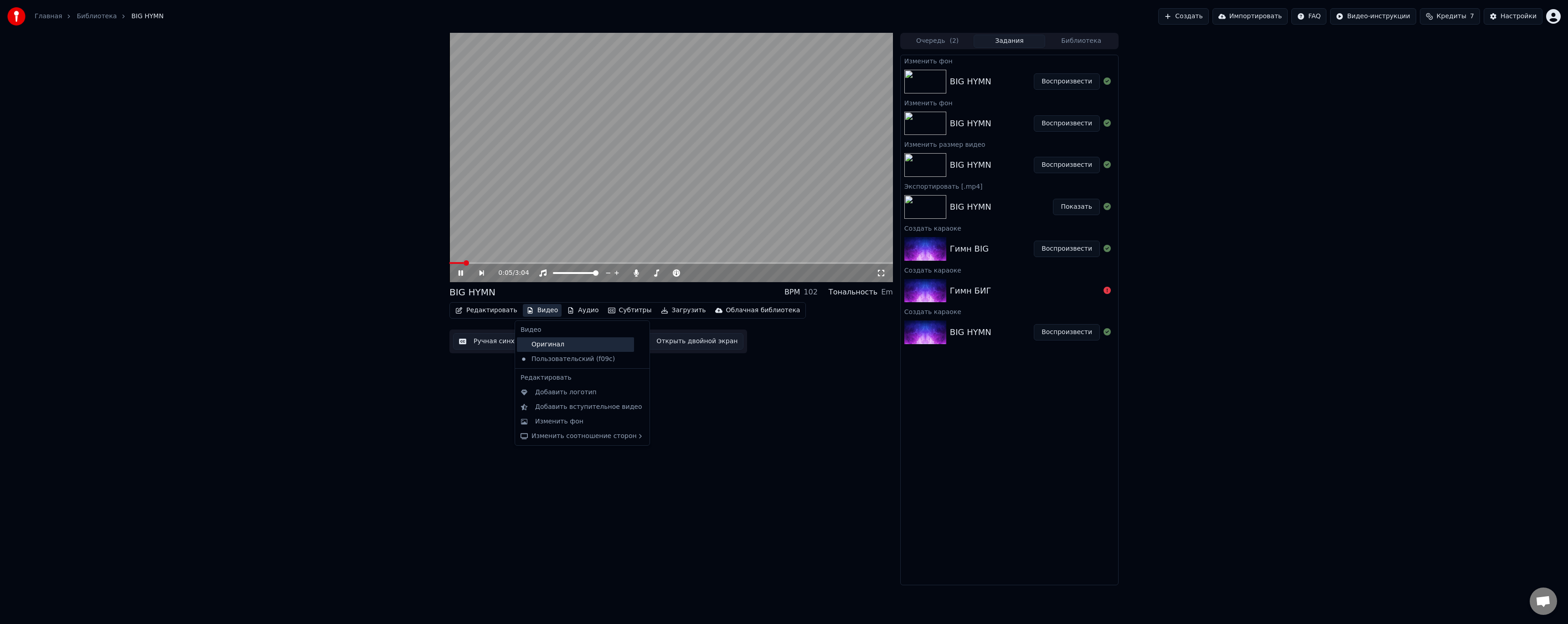
click at [553, 346] on div "Оригинал" at bounding box center [575, 345] width 117 height 15
click at [523, 262] on span at bounding box center [671, 263] width 444 height 2
click at [595, 236] on video at bounding box center [671, 158] width 444 height 250
click at [583, 262] on span at bounding box center [671, 263] width 444 height 2
click at [619, 262] on video at bounding box center [671, 158] width 444 height 250
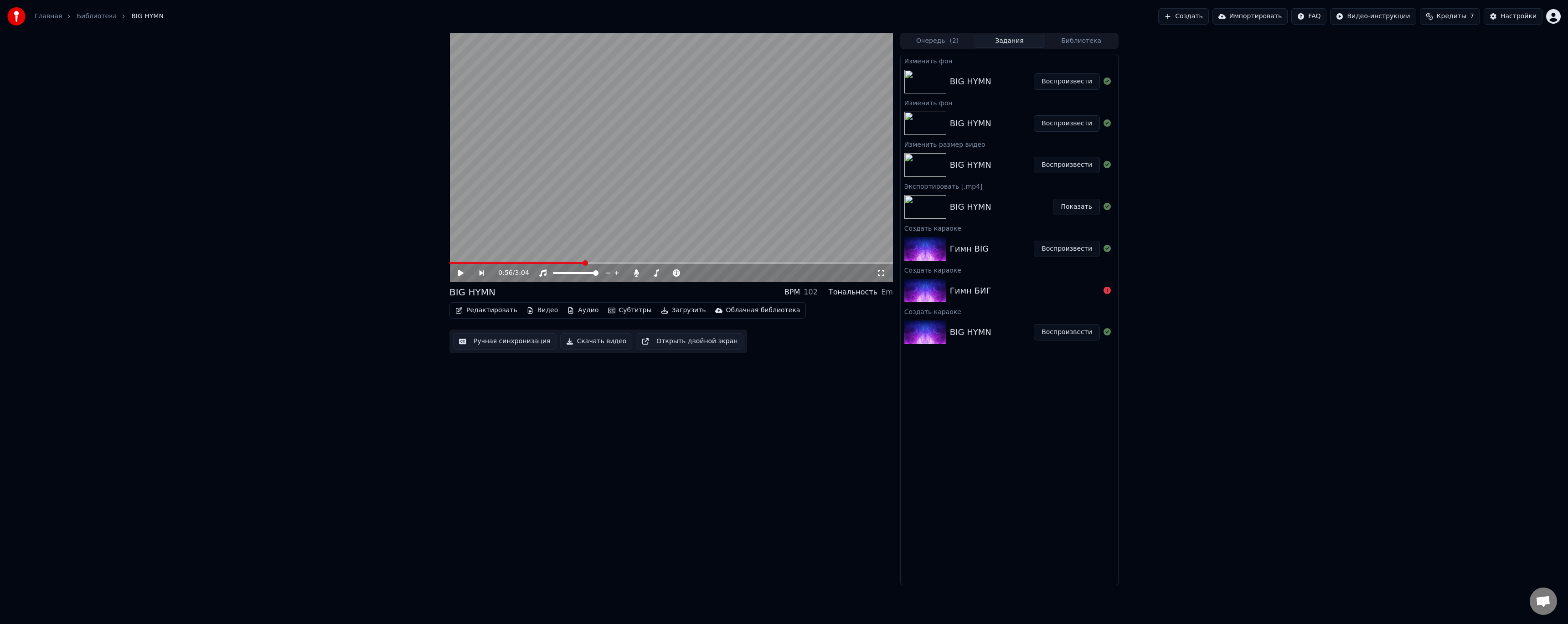
click at [618, 263] on span at bounding box center [671, 263] width 444 height 2
click at [463, 275] on icon at bounding box center [467, 273] width 21 height 7
click at [531, 305] on button "Видео" at bounding box center [542, 310] width 39 height 13
click at [564, 261] on video at bounding box center [671, 158] width 444 height 250
click at [536, 310] on button "Видео" at bounding box center [542, 310] width 39 height 13
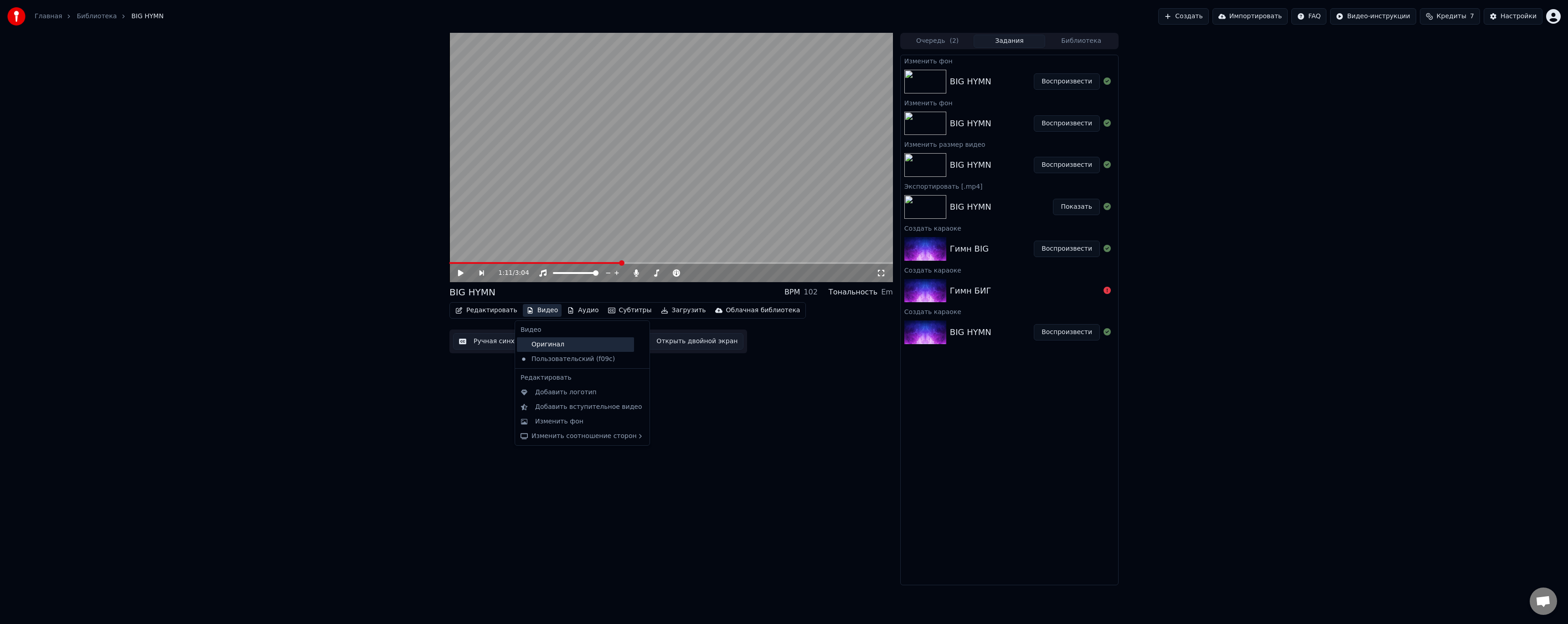
click at [561, 347] on div "Оригинал" at bounding box center [575, 345] width 117 height 15
click at [549, 262] on video at bounding box center [671, 158] width 444 height 250
click at [549, 264] on span at bounding box center [671, 263] width 444 height 2
click at [458, 272] on icon at bounding box center [467, 273] width 21 height 7
click at [531, 312] on button "Видео" at bounding box center [542, 310] width 39 height 13
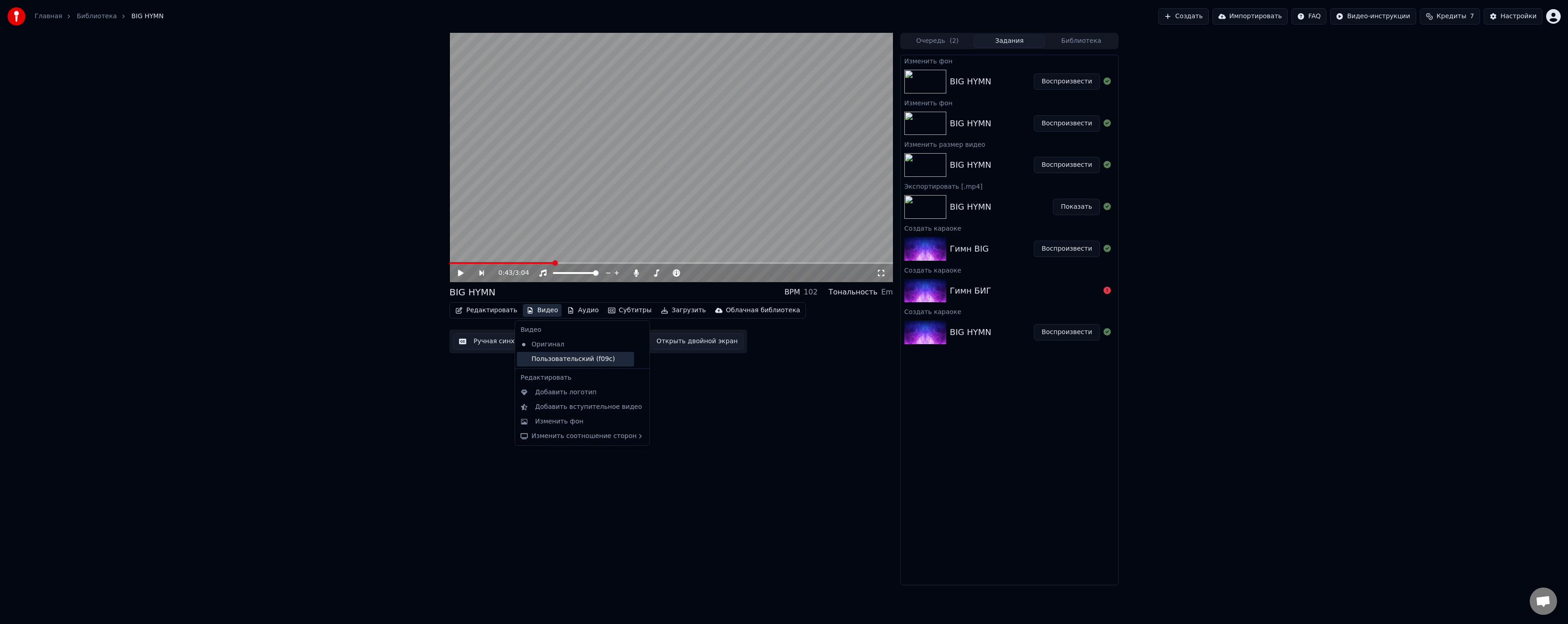
click at [555, 357] on div "Пользовательский (f09c)" at bounding box center [575, 359] width 117 height 15
click at [571, 230] on video at bounding box center [671, 158] width 444 height 250
click at [494, 309] on button "Редактировать" at bounding box center [486, 310] width 69 height 13
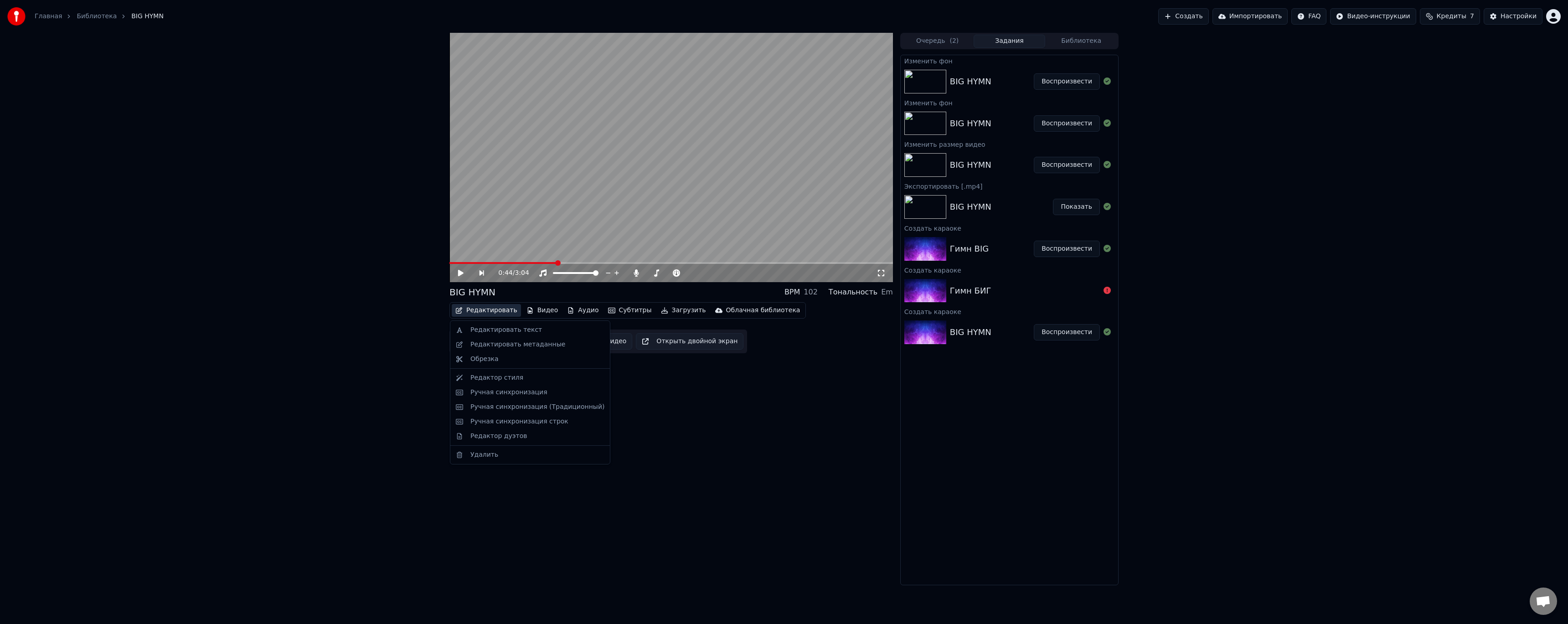
click at [645, 389] on div "0:44 / 3:04 BIG HYMN BPM 102 Тональность Em Редактировать Видео Аудио Субтитры …" at bounding box center [671, 309] width 444 height 553
drag, startPoint x: 679, startPoint y: 390, endPoint x: 626, endPoint y: 368, distance: 57.4
click at [679, 389] on div "0:44 / 3:04 BIG HYMN BPM 102 Тональность Em Редактировать Видео Аудио Субтитры …" at bounding box center [671, 309] width 444 height 553
drag, startPoint x: 542, startPoint y: 334, endPoint x: 542, endPoint y: 326, distance: 8.0
click at [542, 328] on div "Редактировать Видео Аудио Субтитры Загрузить Облачная библиотека Ручная синхрон…" at bounding box center [671, 328] width 444 height 51
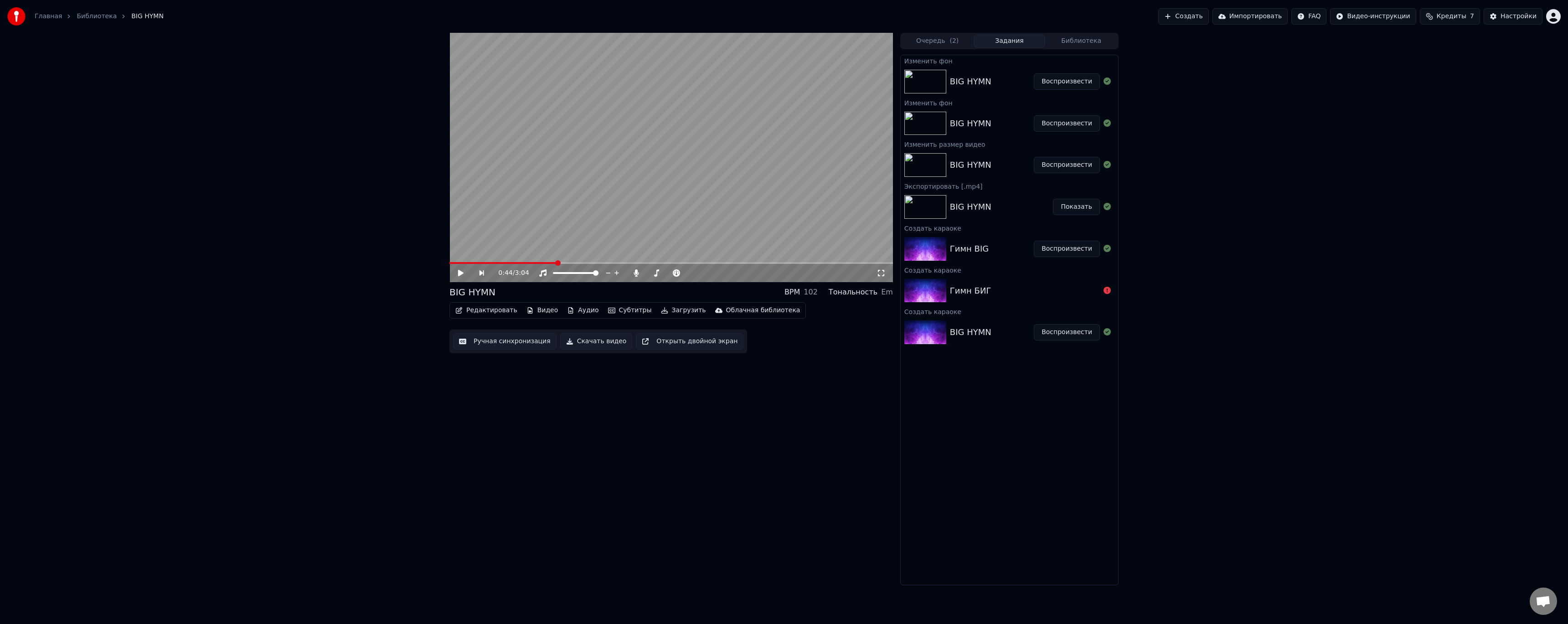
click at [657, 310] on button "Загрузить" at bounding box center [684, 310] width 52 height 13
click at [673, 373] on div "Прозрачное видео [.mov]" at bounding box center [703, 374] width 85 height 9
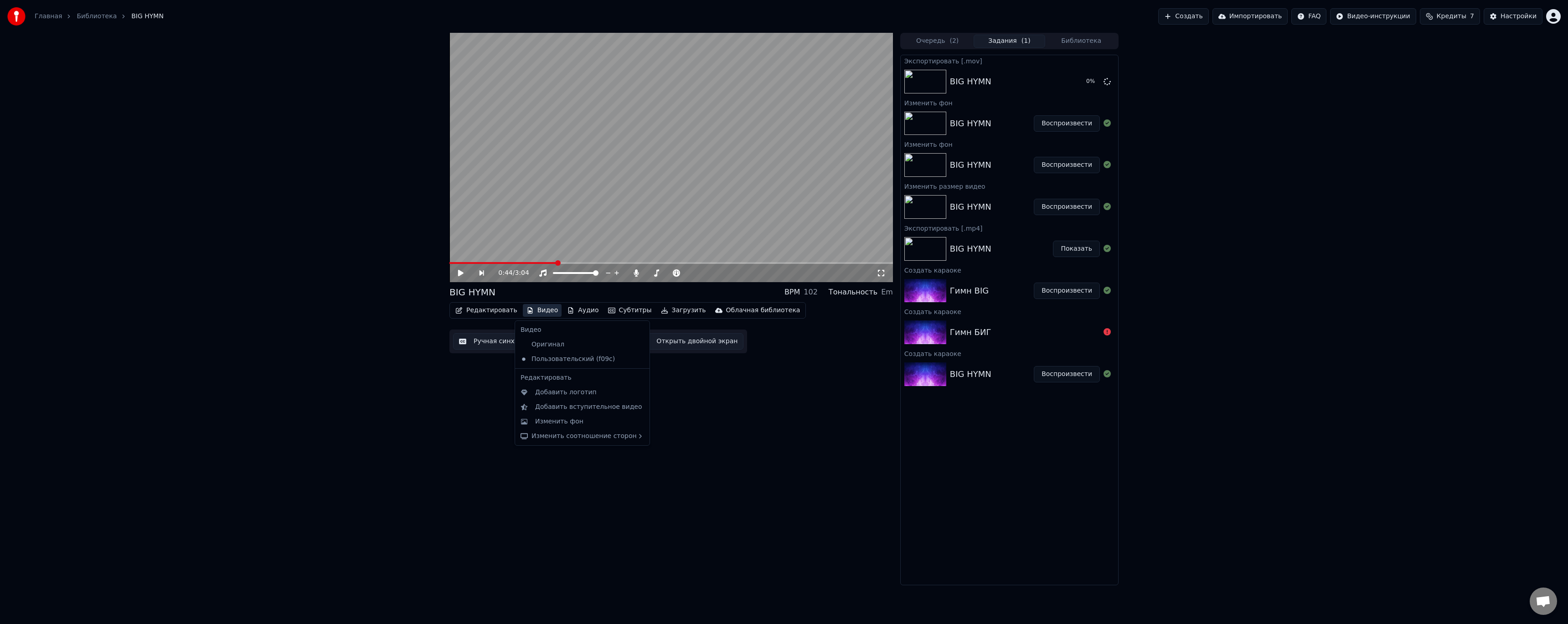
click at [541, 311] on button "Видео" at bounding box center [542, 310] width 39 height 13
click at [549, 343] on div "Оригинал" at bounding box center [575, 345] width 117 height 15
click at [625, 261] on video at bounding box center [671, 158] width 444 height 250
click at [627, 262] on div "0:00 / 3:04" at bounding box center [671, 158] width 444 height 250
click at [627, 263] on span at bounding box center [671, 263] width 444 height 2
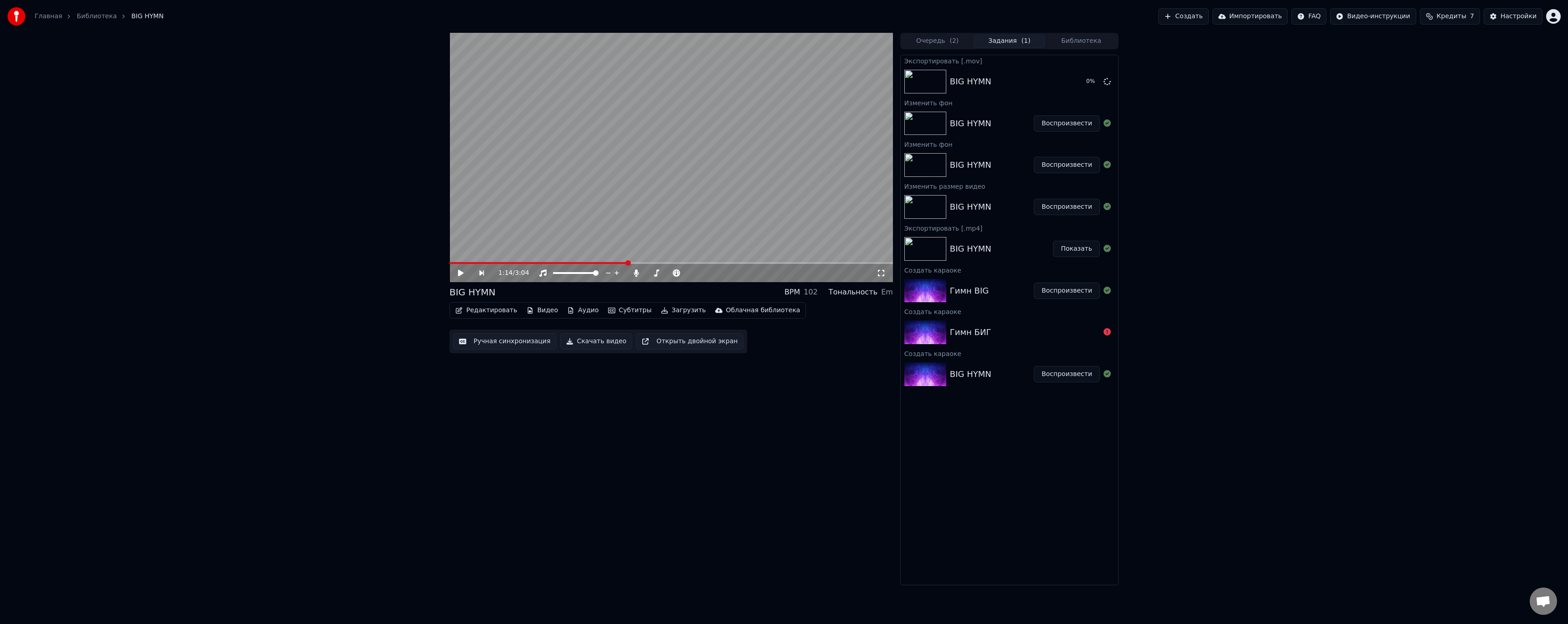
click at [693, 247] on video at bounding box center [671, 158] width 444 height 250
click at [706, 260] on video at bounding box center [671, 158] width 444 height 250
click at [707, 262] on span at bounding box center [671, 263] width 444 height 2
click at [771, 262] on span at bounding box center [671, 263] width 444 height 2
click at [465, 273] on icon at bounding box center [467, 273] width 21 height 7
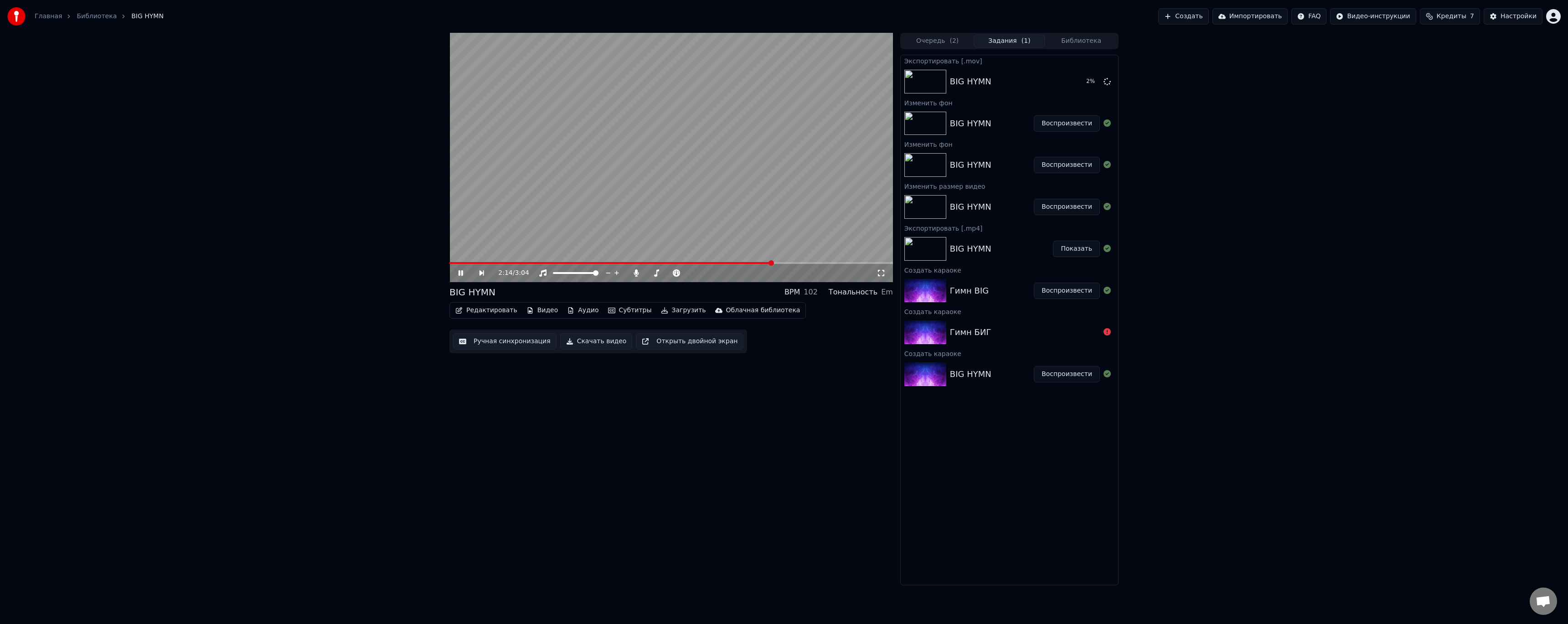
click at [494, 262] on video at bounding box center [671, 158] width 444 height 250
click at [494, 264] on span at bounding box center [611, 263] width 324 height 2
click at [458, 273] on icon at bounding box center [461, 273] width 5 height 6
click at [464, 273] on icon at bounding box center [467, 273] width 21 height 7
click at [621, 311] on button "Субтитры" at bounding box center [630, 310] width 51 height 13
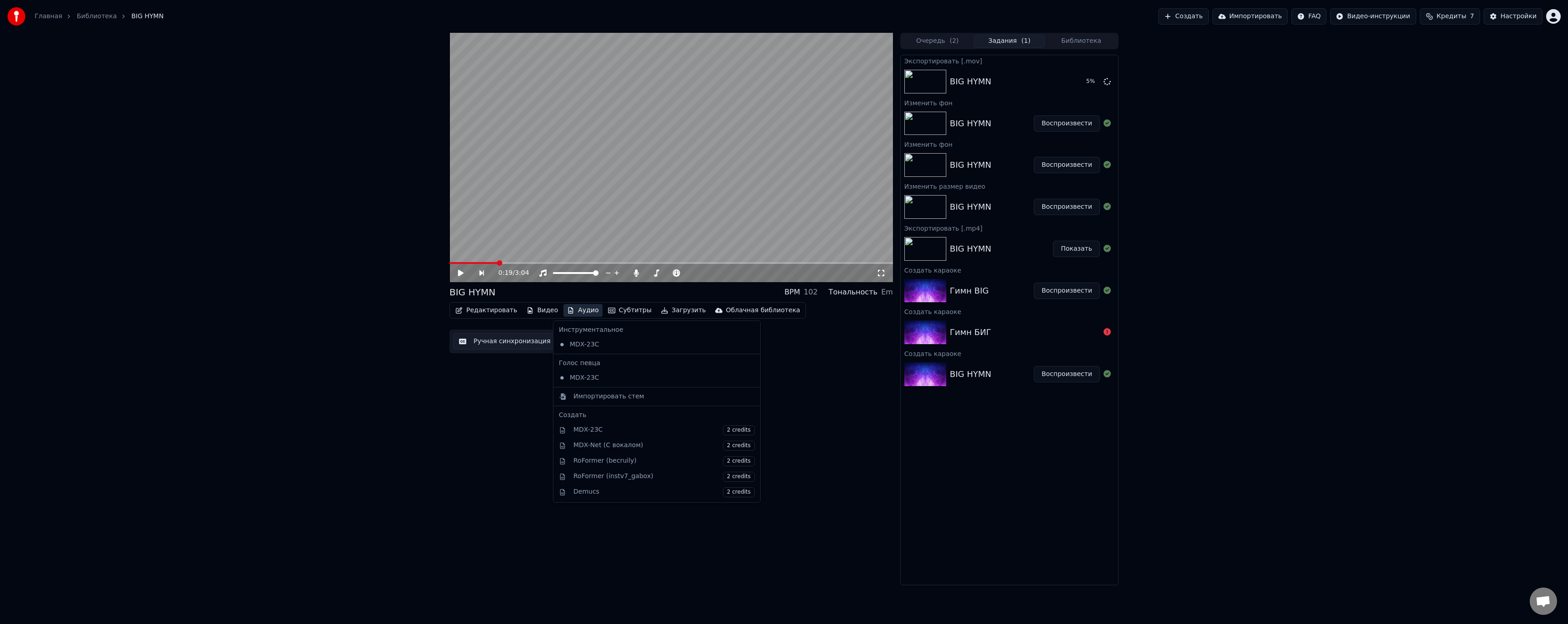
click at [569, 312] on button "Аудио" at bounding box center [583, 310] width 39 height 13
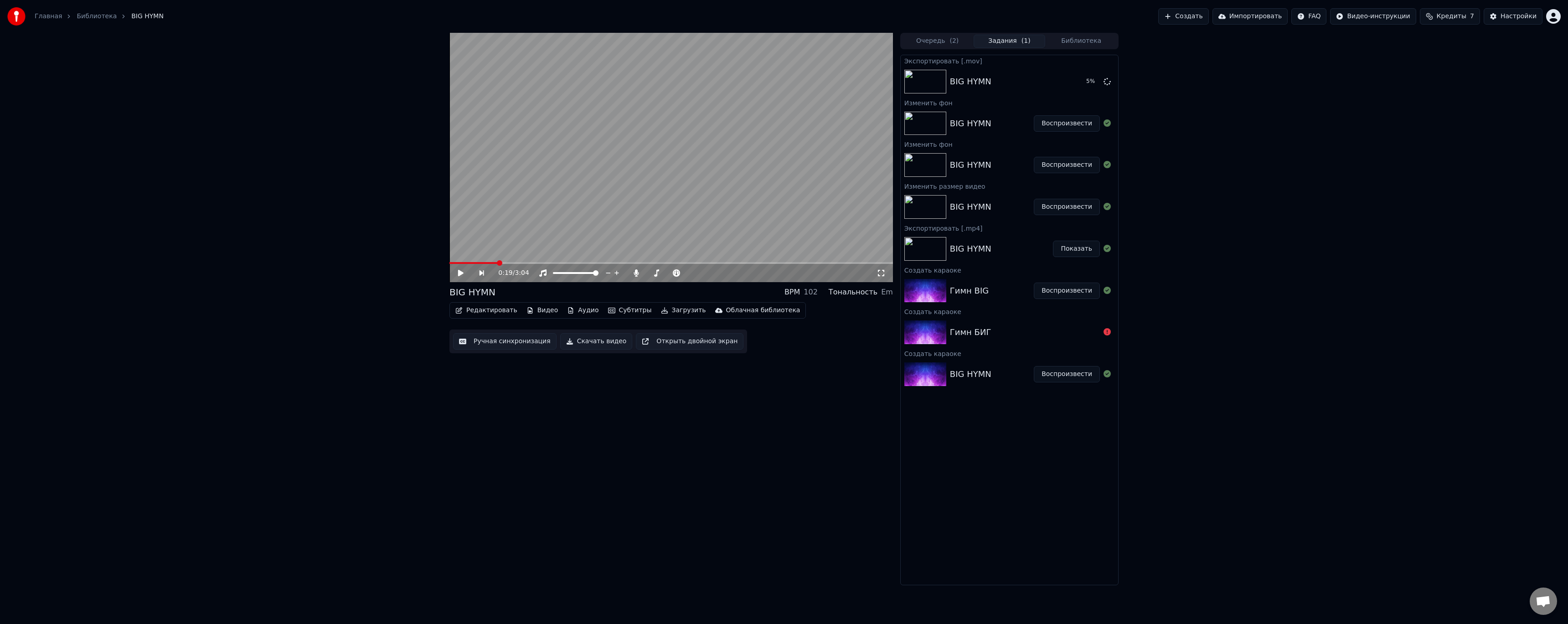
click at [569, 312] on button "Аудио" at bounding box center [583, 310] width 39 height 13
click at [789, 382] on div "0:19 / 3:04 BIG HYMN BPM 102 Тональность Em Редактировать Видео Аудио Субтитры …" at bounding box center [671, 309] width 444 height 553
click at [1085, 128] on button "Воспроизвести" at bounding box center [1066, 123] width 66 height 16
click at [690, 161] on video at bounding box center [671, 158] width 444 height 250
click at [642, 236] on video at bounding box center [671, 158] width 444 height 250
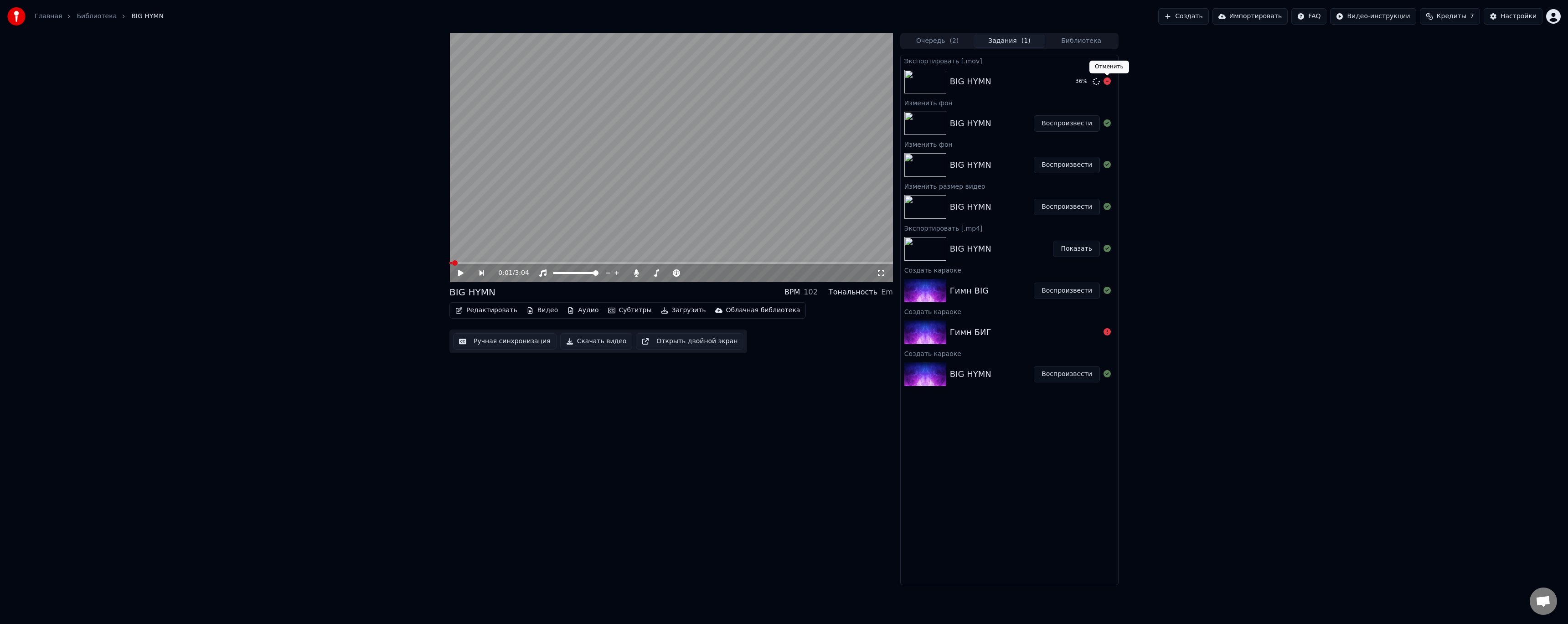
click at [1106, 81] on icon at bounding box center [1107, 81] width 7 height 7
click at [545, 312] on button "Видео" at bounding box center [542, 310] width 39 height 13
click at [584, 424] on div "Изменить фон" at bounding box center [589, 421] width 109 height 9
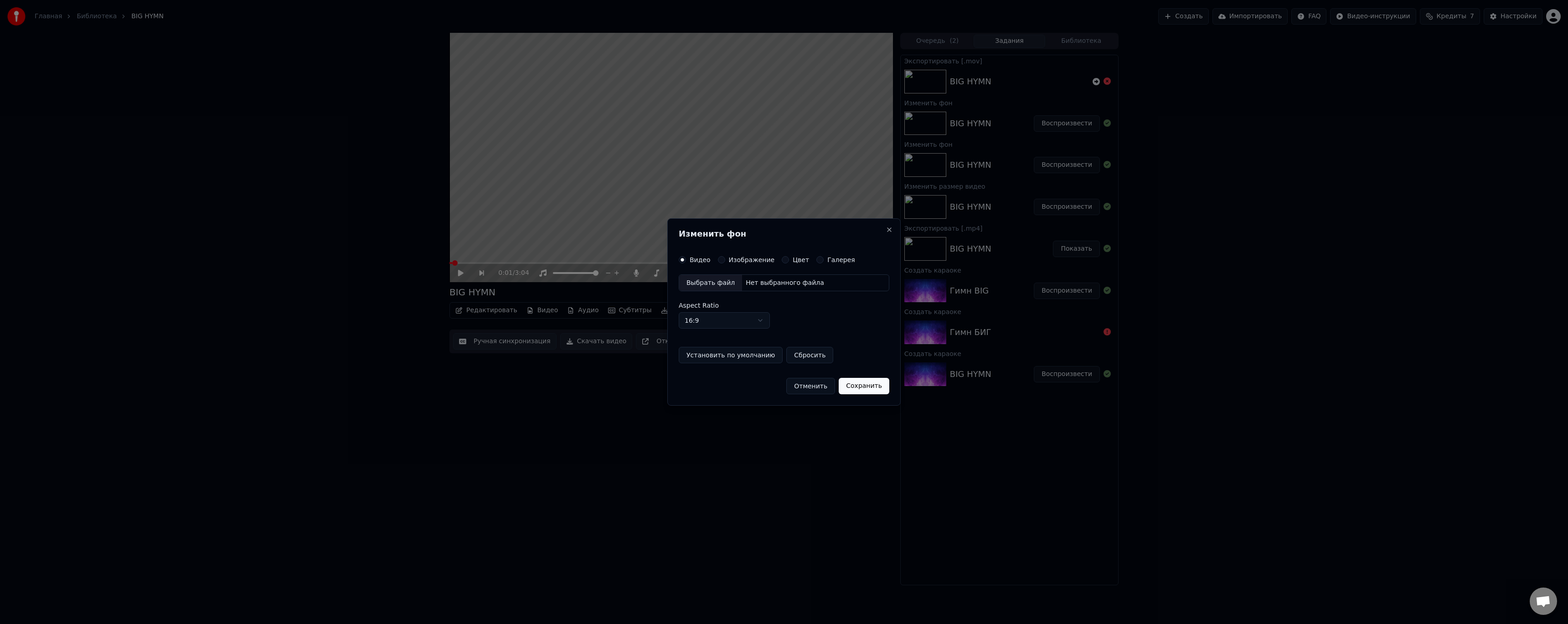
click at [721, 286] on div "Выбрать файл" at bounding box center [710, 283] width 63 height 16
click at [865, 382] on button "Сохранить" at bounding box center [868, 386] width 51 height 16
